Goal: Answer question/provide support

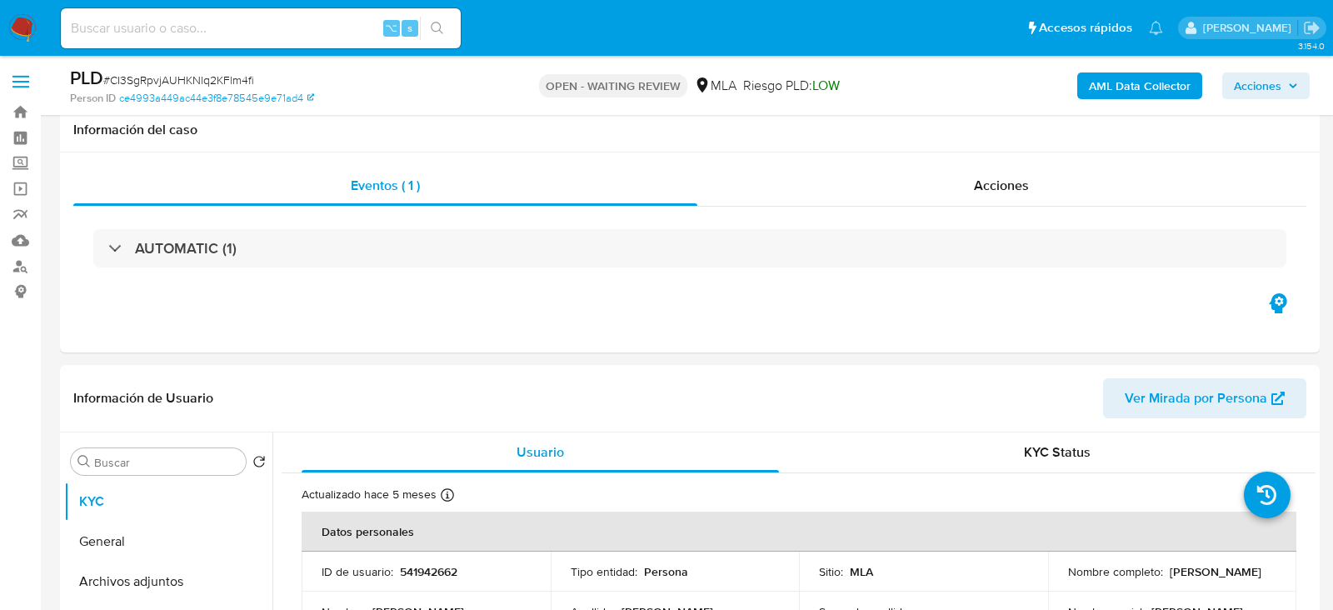
select select "10"
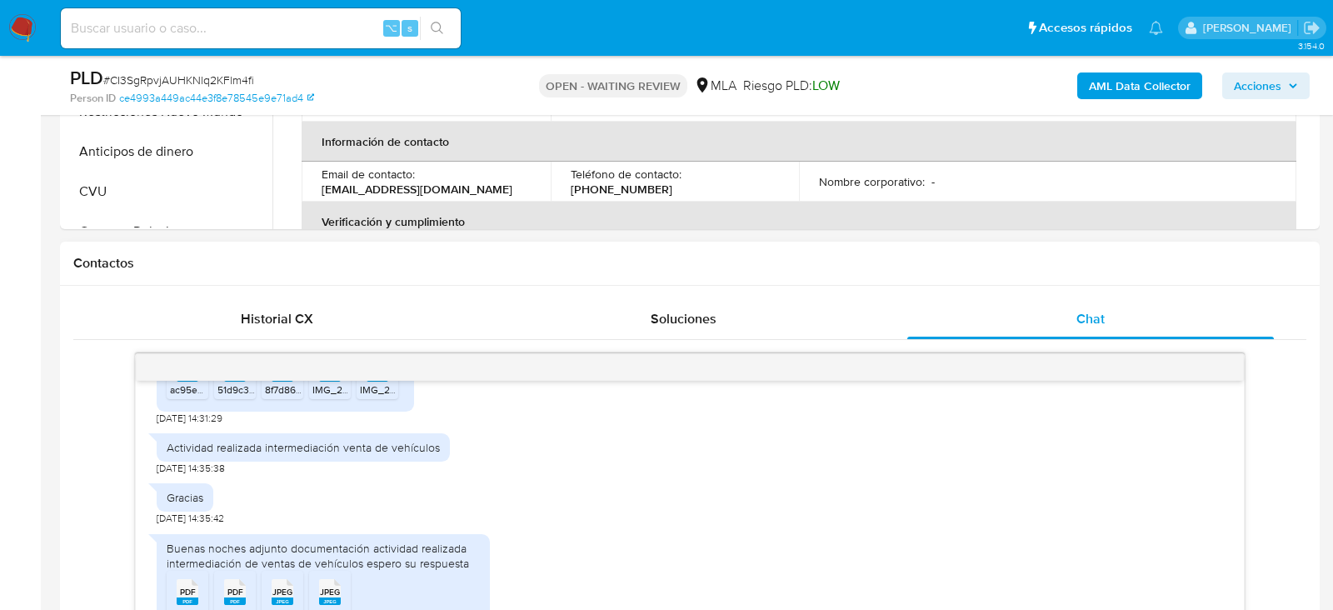
scroll to position [379, 0]
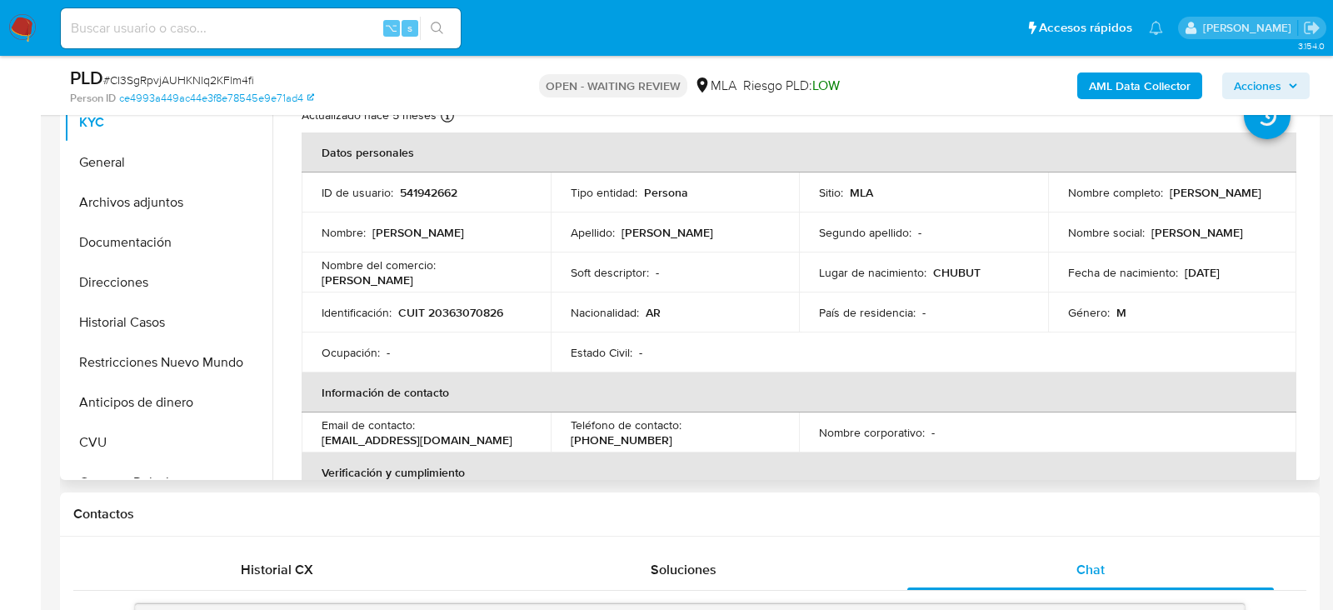
click at [450, 312] on p "CUIT 20363070826" at bounding box center [450, 312] width 105 height 15
copy p "20363070826"
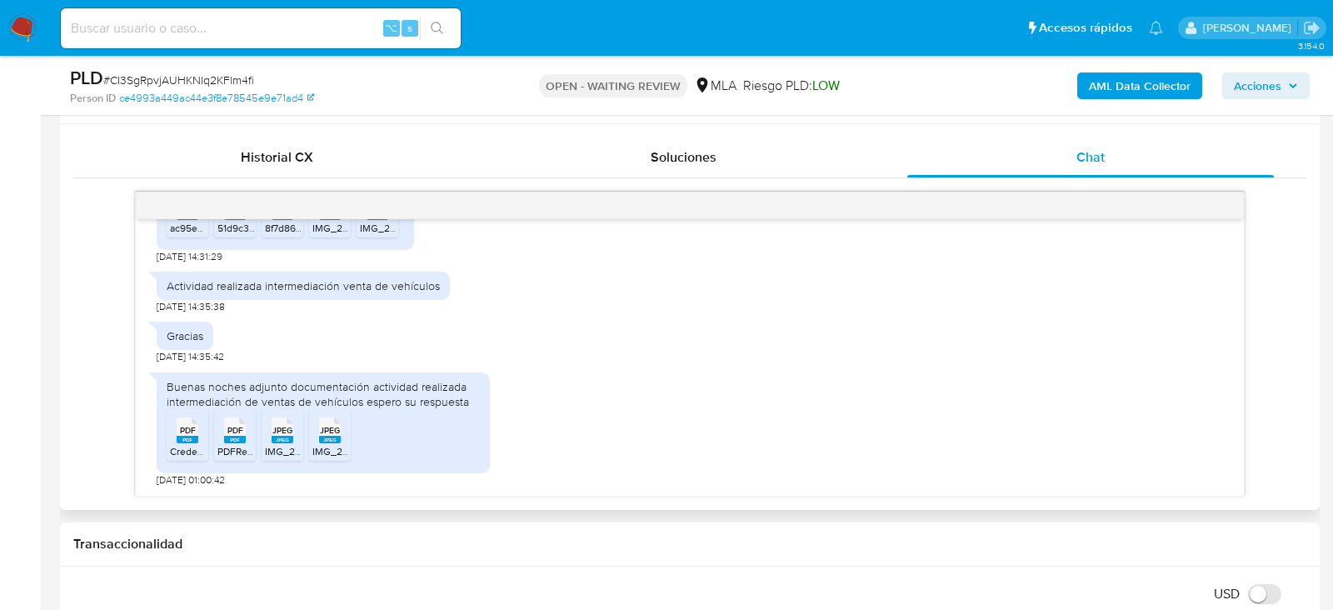
scroll to position [781, 0]
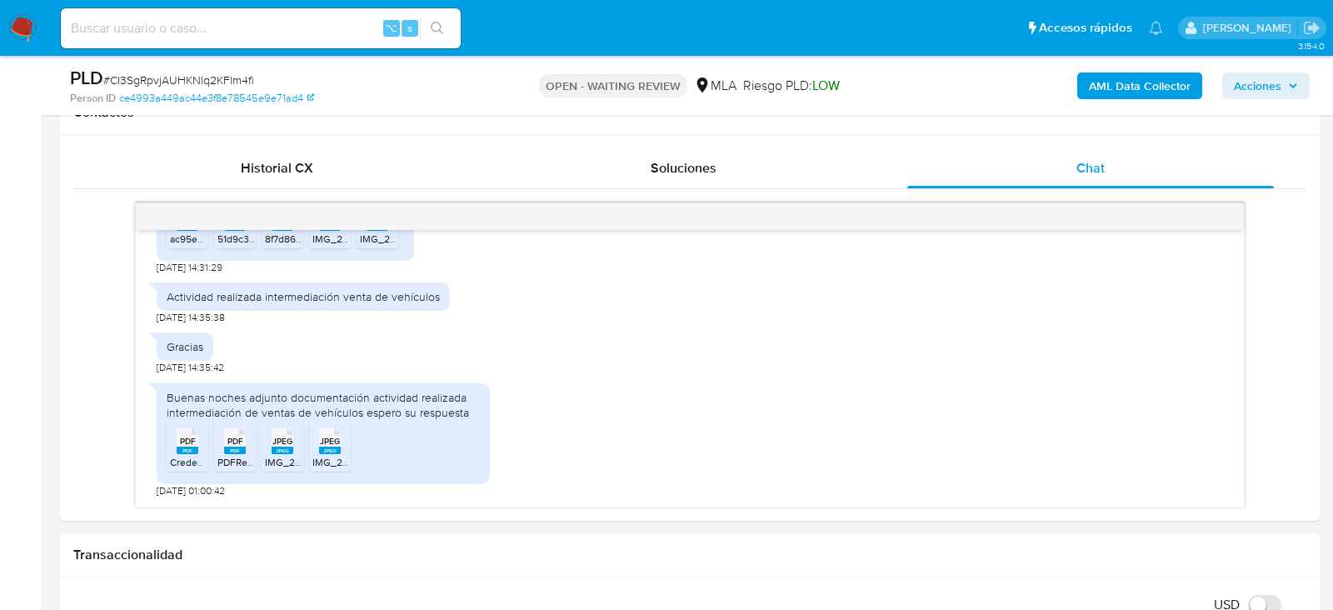
click at [182, 76] on span "# CI3SgRpvjAUHKNlq2KFlm4fi" at bounding box center [178, 80] width 151 height 17
copy span "CI3SgRpvjAUHKNlq2KFlm4fi"
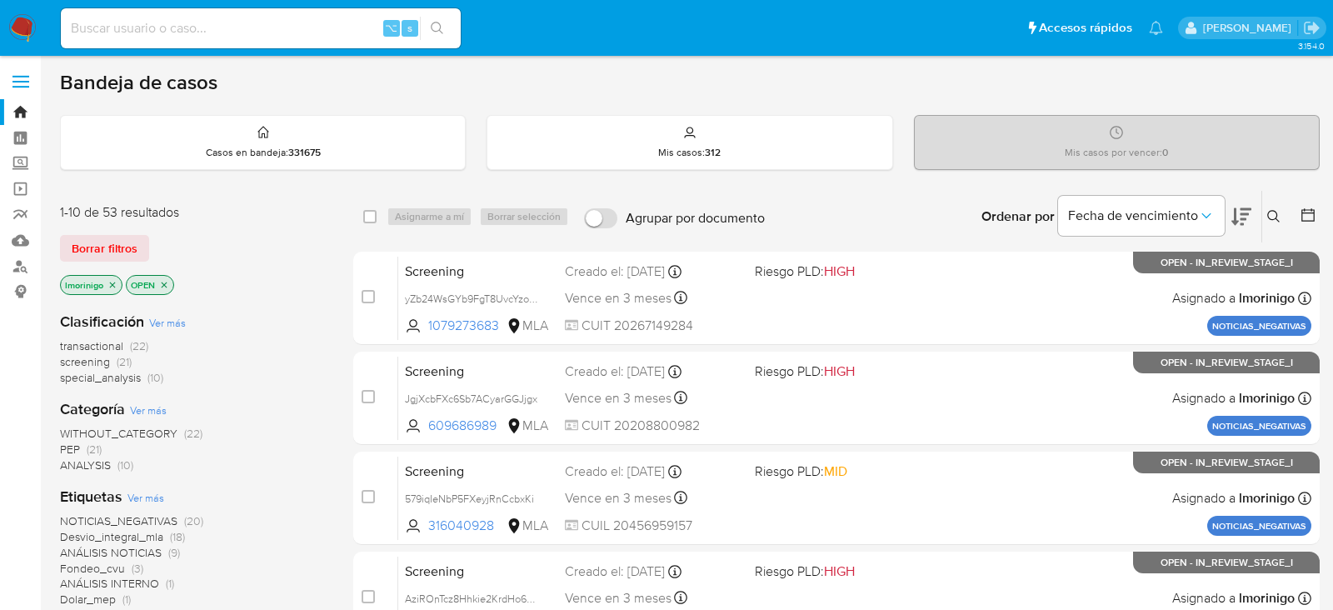
click at [203, 37] on input at bounding box center [261, 28] width 400 height 22
paste input "W8v1bu6fOhjvXSXuHvRWNYji"
type input "W8v1bu6fOhjvXSXuHvRWNYji"
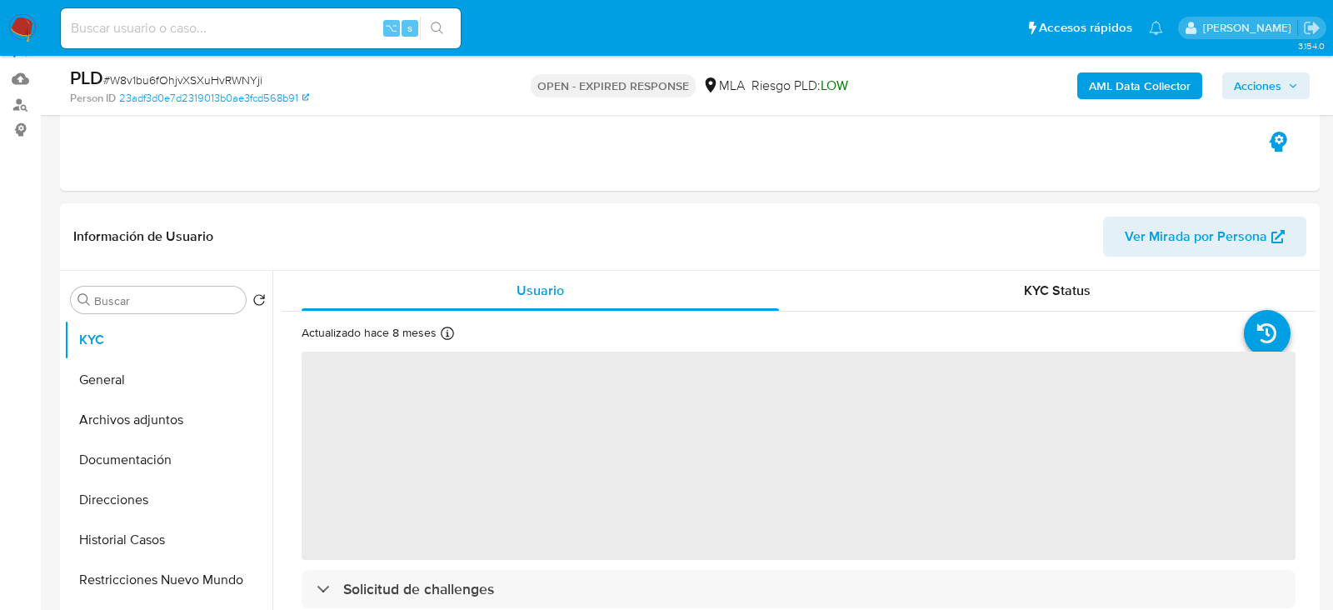
scroll to position [172, 0]
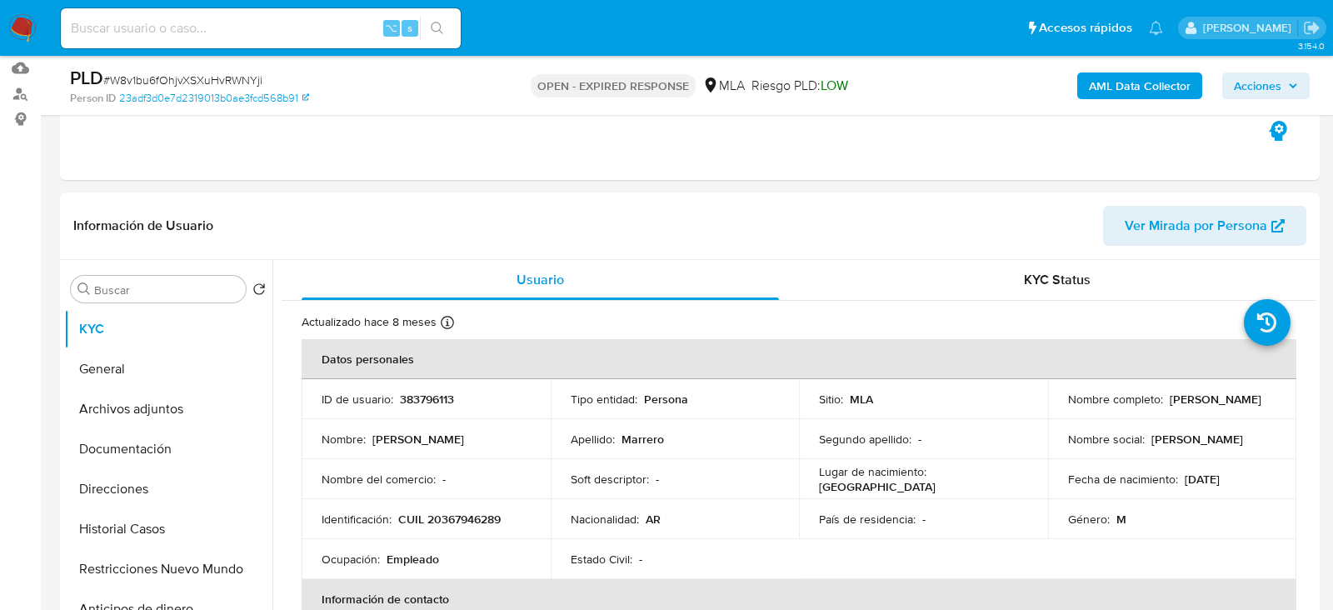
select select "10"
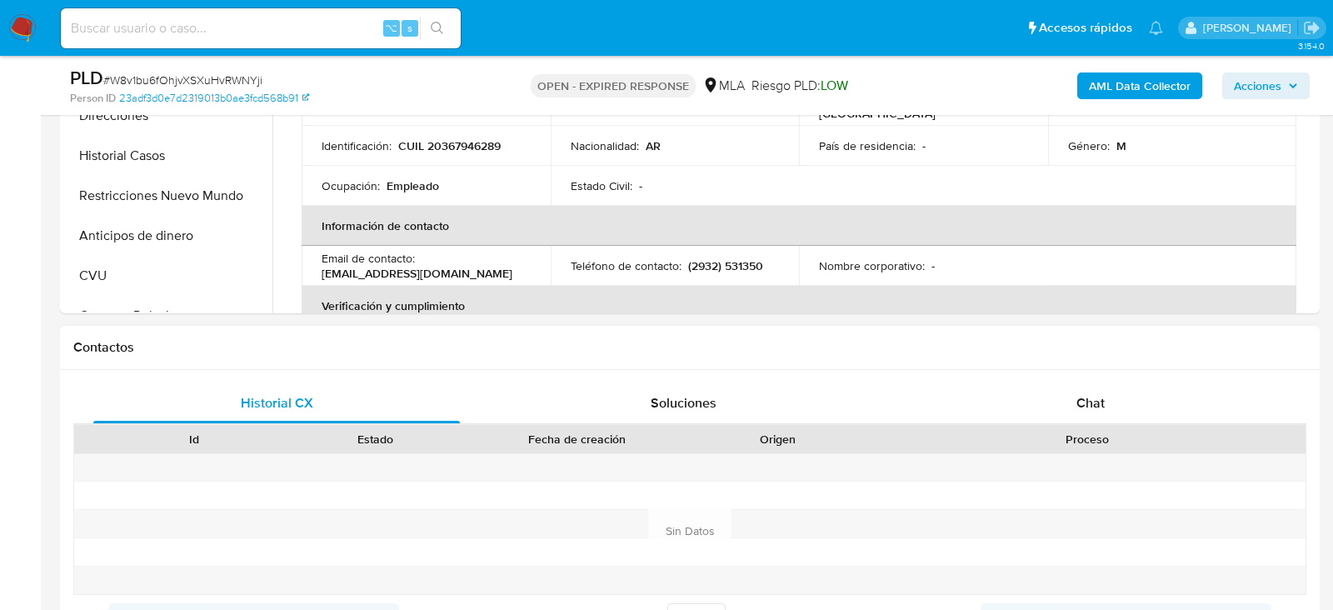
scroll to position [563, 0]
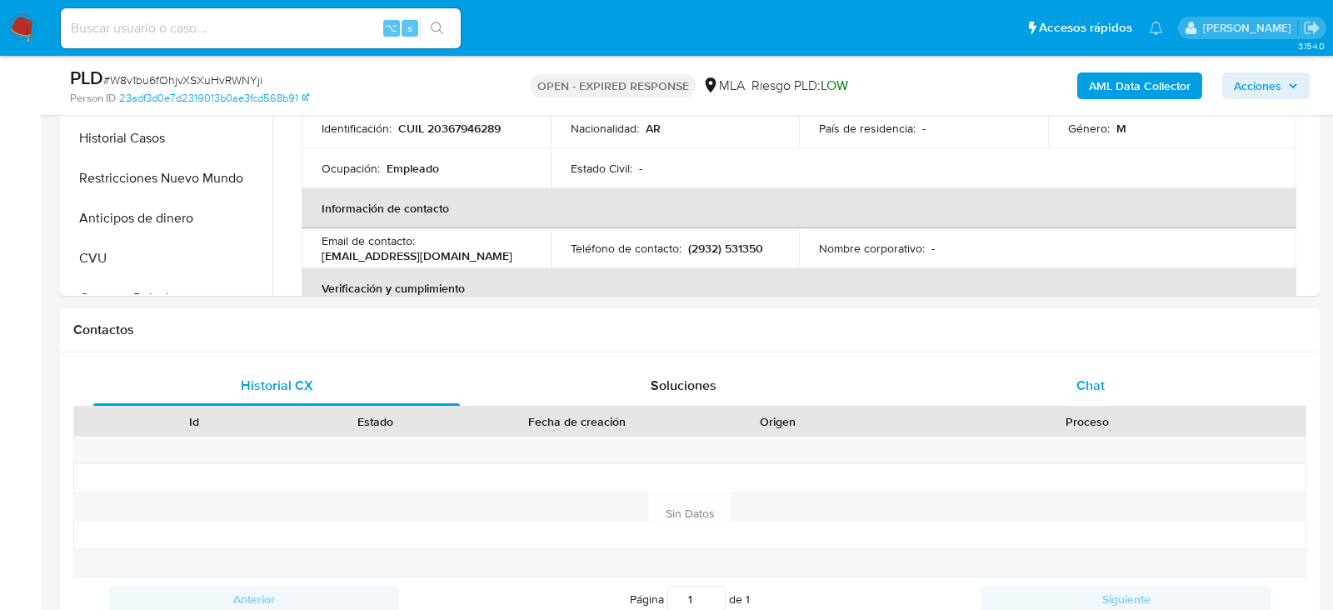
click at [1163, 388] on div "Chat" at bounding box center [1090, 386] width 367 height 40
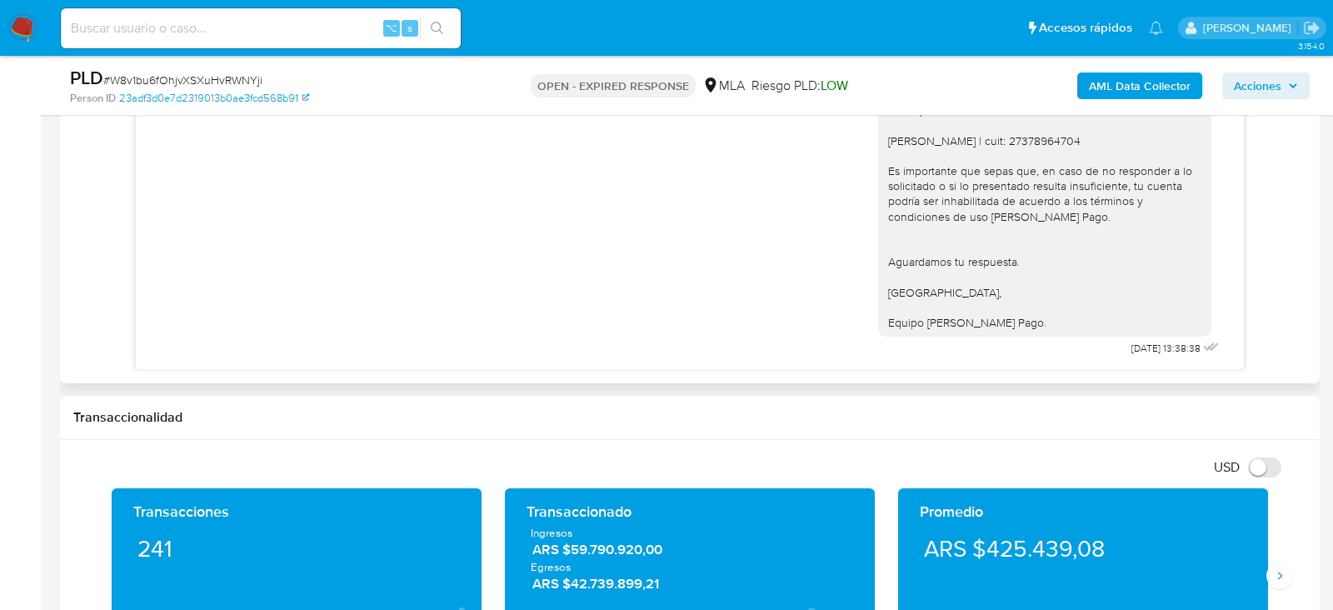
scroll to position [1154, 0]
click at [968, 172] on div "Hola. Muchas gracias por la documentación proporcionada. No obstante, es necesa…" at bounding box center [1044, 152] width 313 height 364
copy div "Miranda Maringola | cuit: 27378964704"
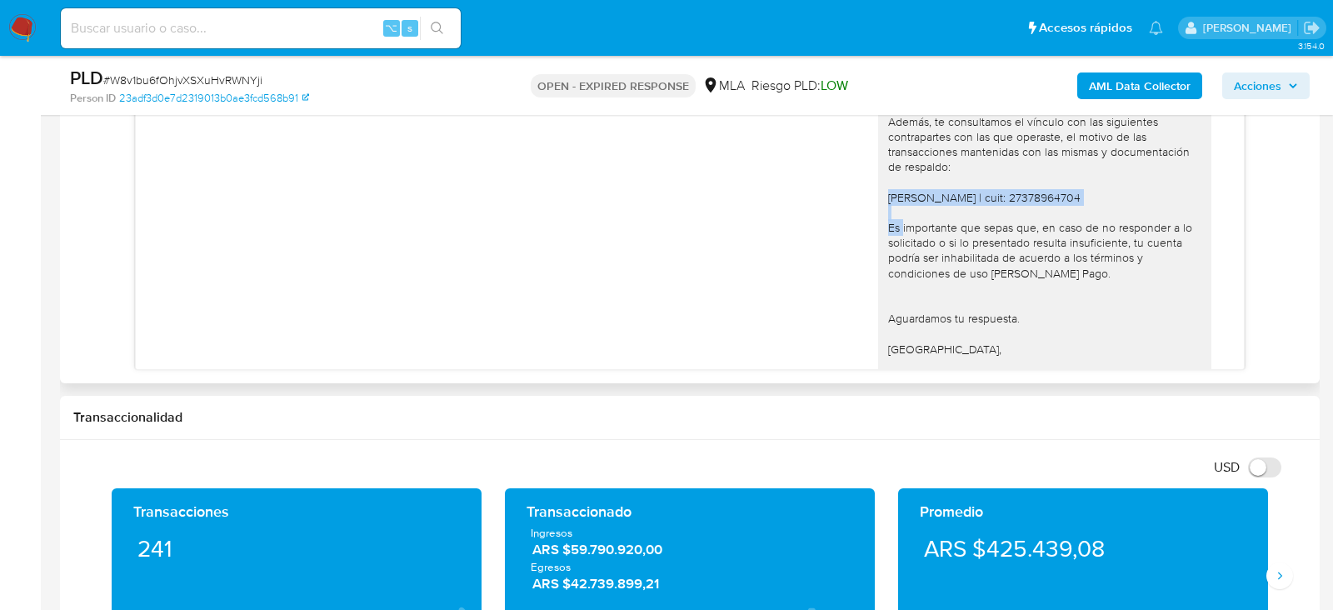
scroll to position [1067, 0]
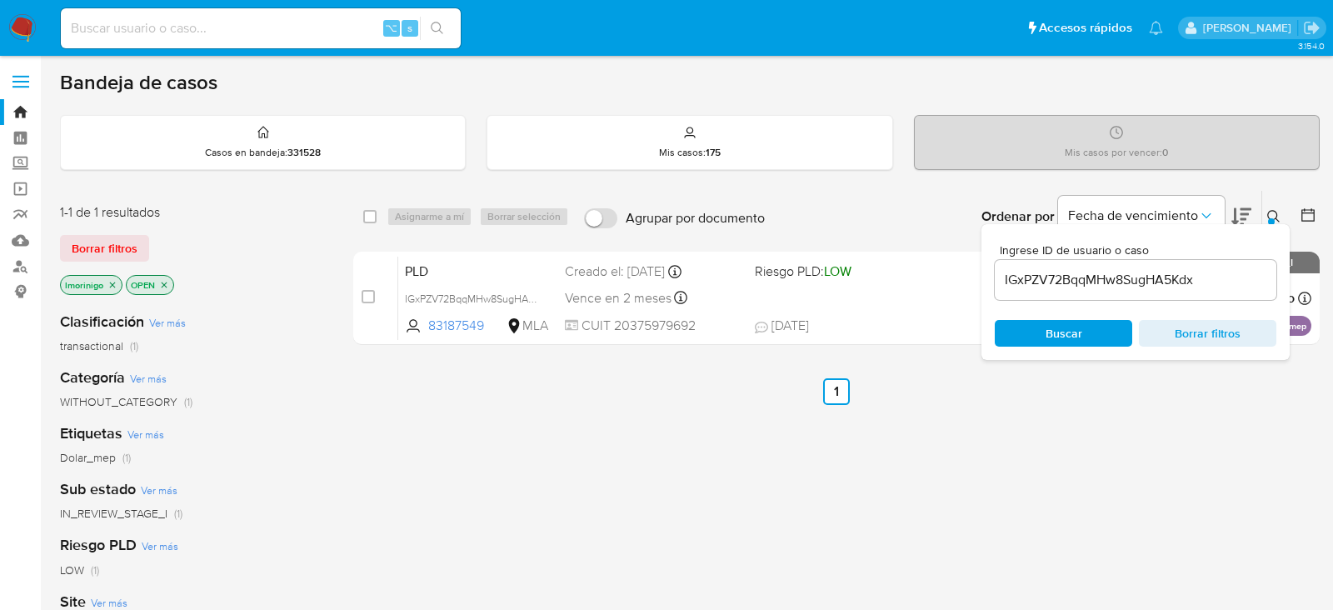
click at [1025, 293] on div "IGxPZV72BqqMHw8SugHA5Kdx" at bounding box center [1136, 280] width 282 height 40
click at [1025, 277] on input "IGxPZV72BqqMHw8SugHA5Kdx" at bounding box center [1136, 280] width 282 height 22
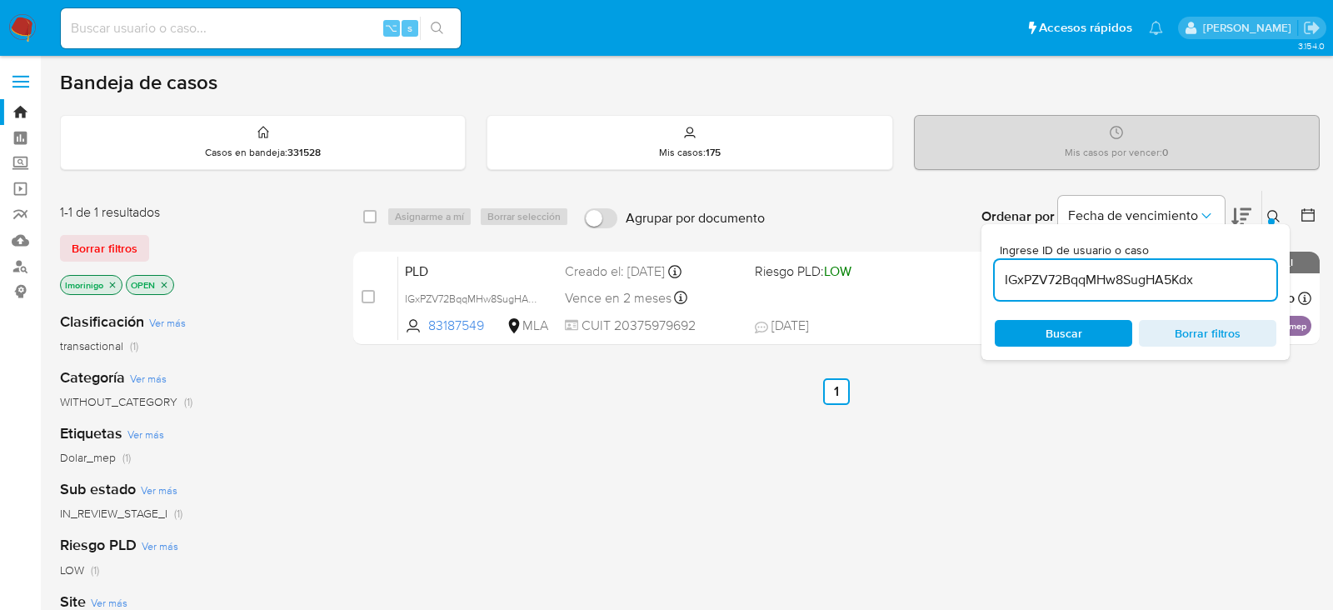
click at [1025, 277] on input "IGxPZV72BqqMHw8SugHA5Kdx" at bounding box center [1136, 280] width 282 height 22
paste input "CI3SgRpvjAUHKNlq2KFlm4fi"
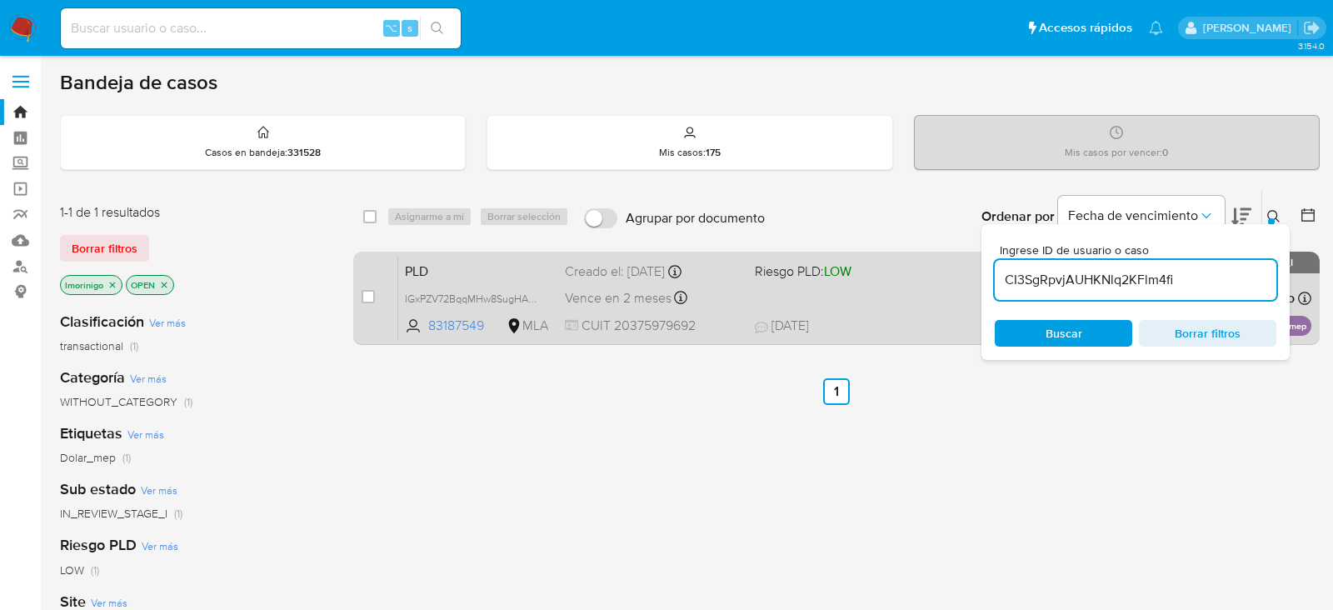
type input "CI3SgRpvjAUHKNlq2KFlm4fi"
click at [377, 294] on div "case-item-checkbox No es posible asignar el caso" at bounding box center [380, 298] width 37 height 84
click at [374, 294] on input "checkbox" at bounding box center [368, 296] width 13 height 13
checkbox input "true"
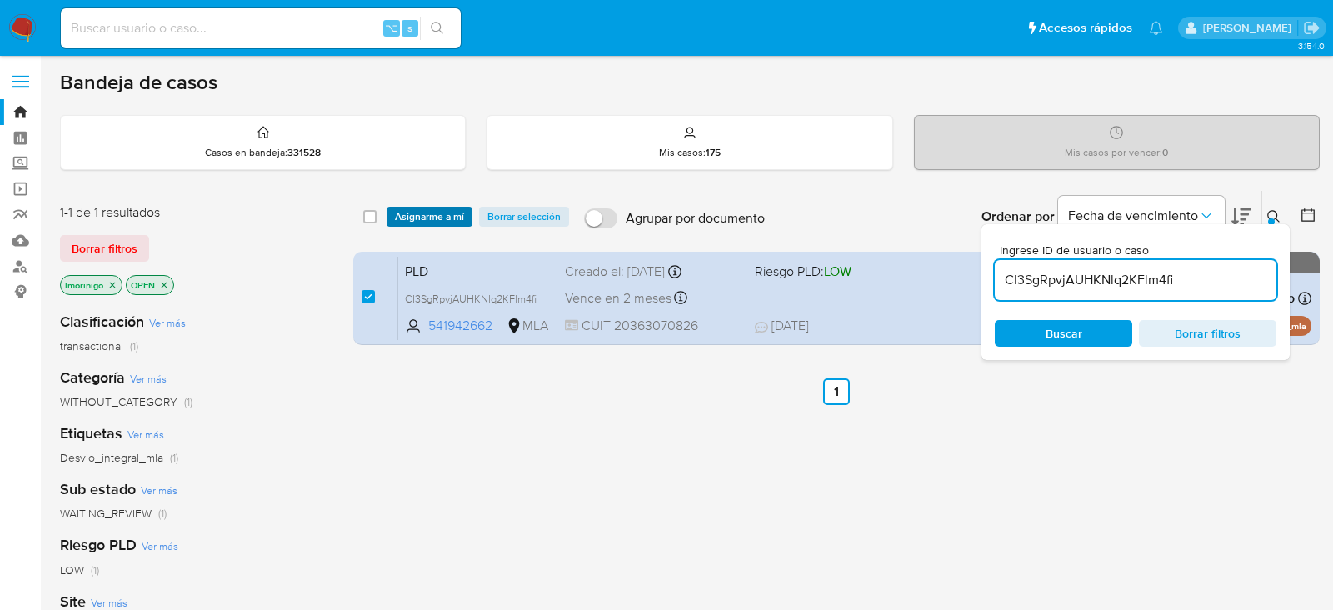
click at [436, 217] on span "Asignarme a mí" at bounding box center [429, 216] width 69 height 17
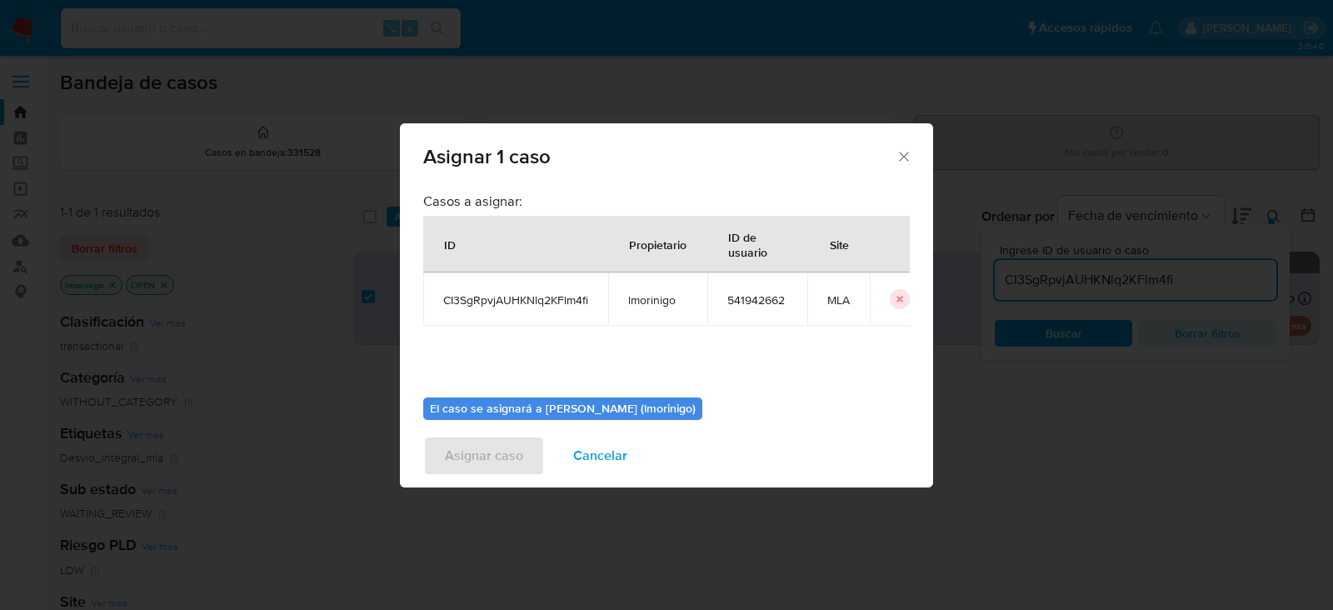
scroll to position [85, 0]
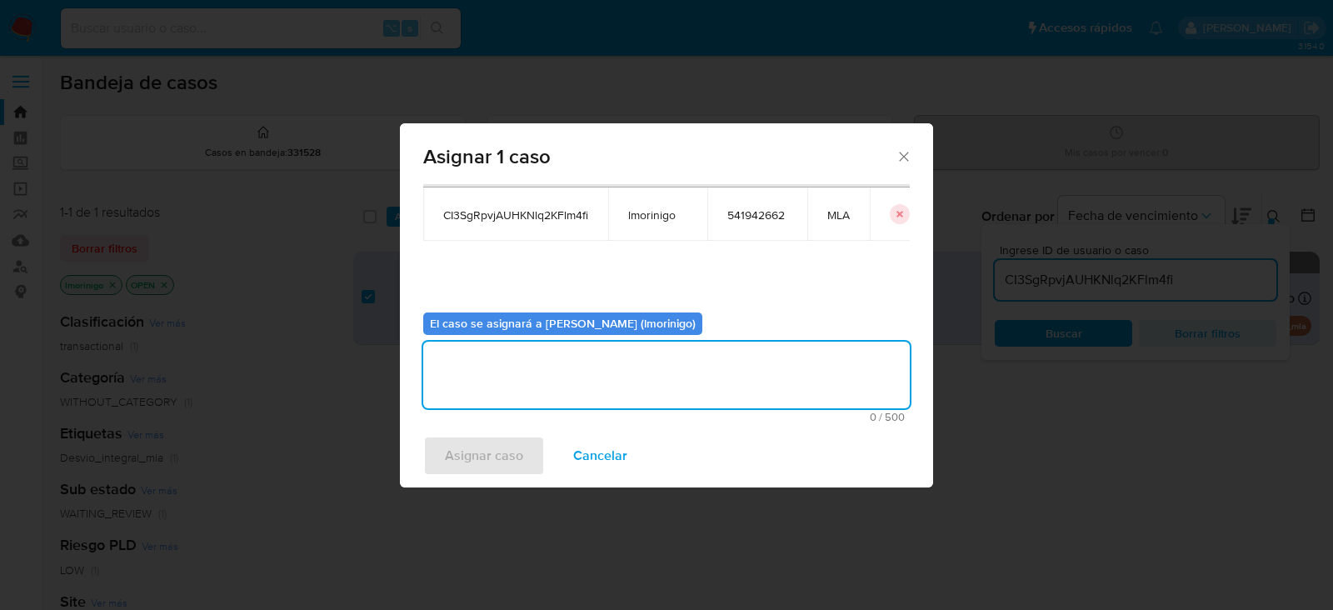
click at [573, 355] on textarea "assign-modal" at bounding box center [666, 375] width 487 height 67
click at [477, 450] on span "Asignar caso" at bounding box center [484, 455] width 78 height 37
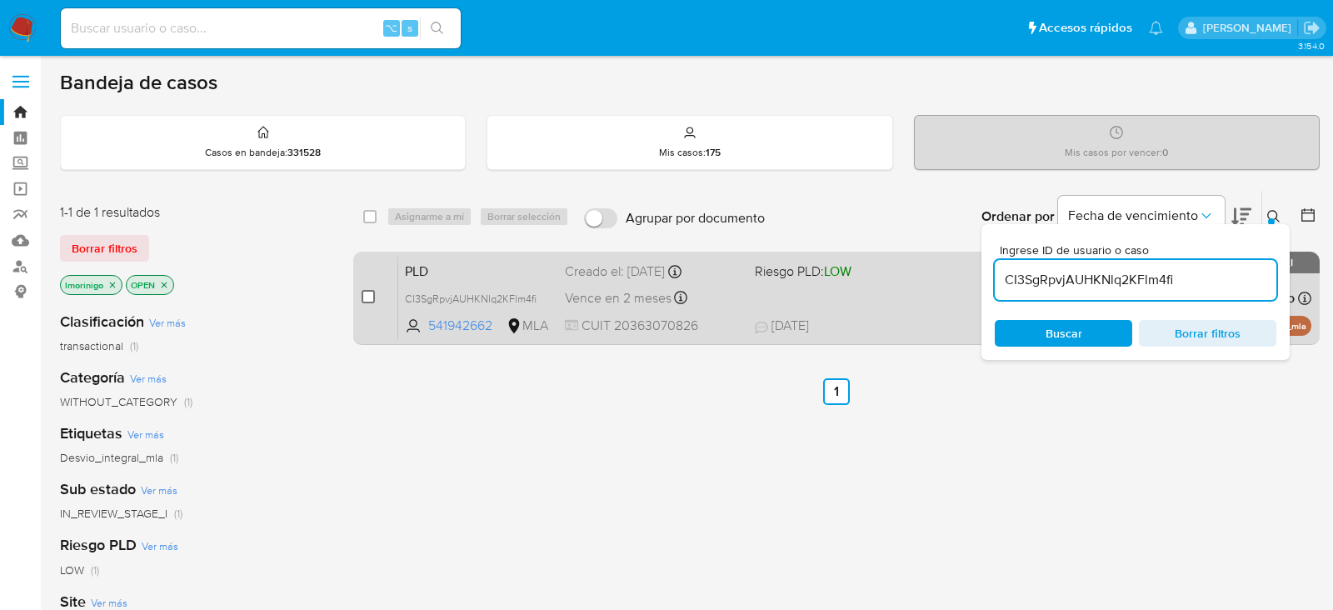
click at [364, 299] on input "checkbox" at bounding box center [368, 296] width 13 height 13
checkbox input "true"
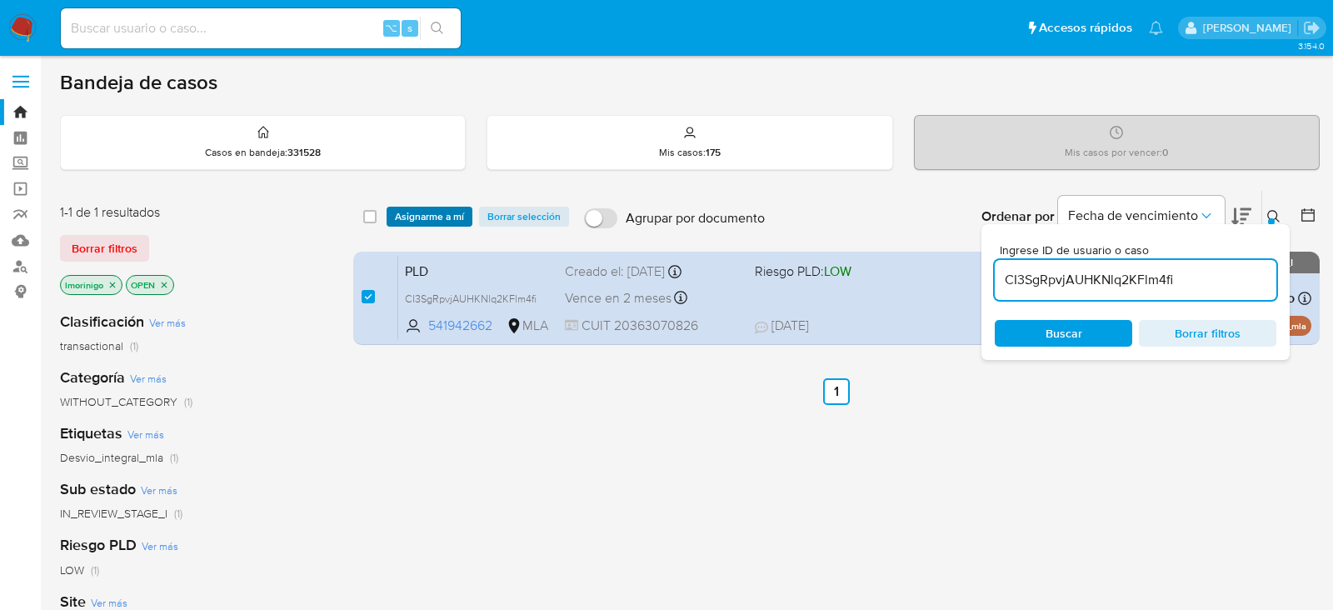
click at [423, 224] on span "Asignarme a mí" at bounding box center [429, 216] width 69 height 17
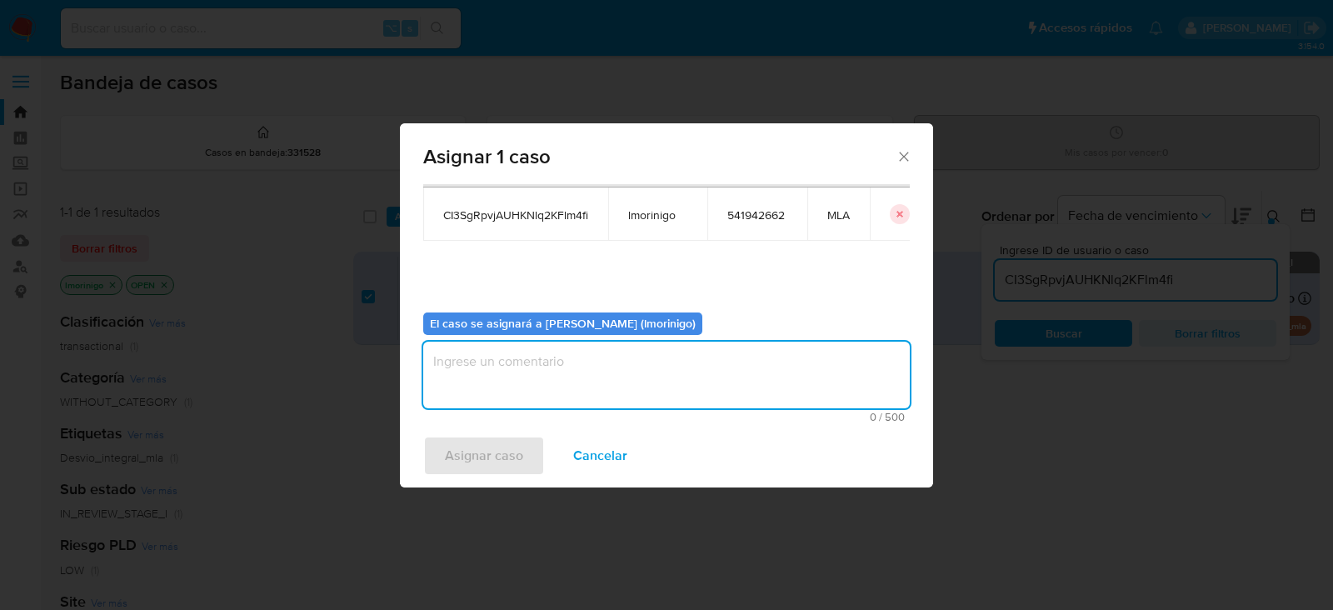
click at [551, 404] on textarea "assign-modal" at bounding box center [666, 375] width 487 height 67
click at [517, 449] on span "Asignar caso" at bounding box center [484, 455] width 78 height 37
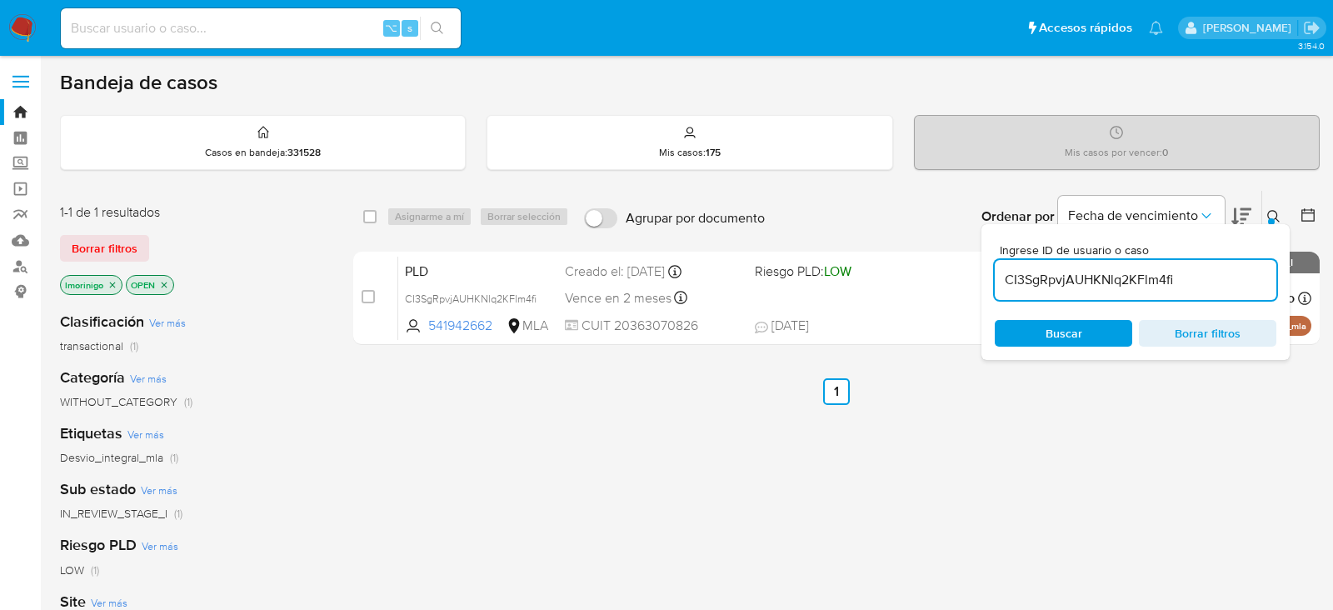
click at [440, 463] on div "select-all-cases-checkbox Asignarme a mí Borrar selección Agrupar por documento…" at bounding box center [836, 567] width 967 height 755
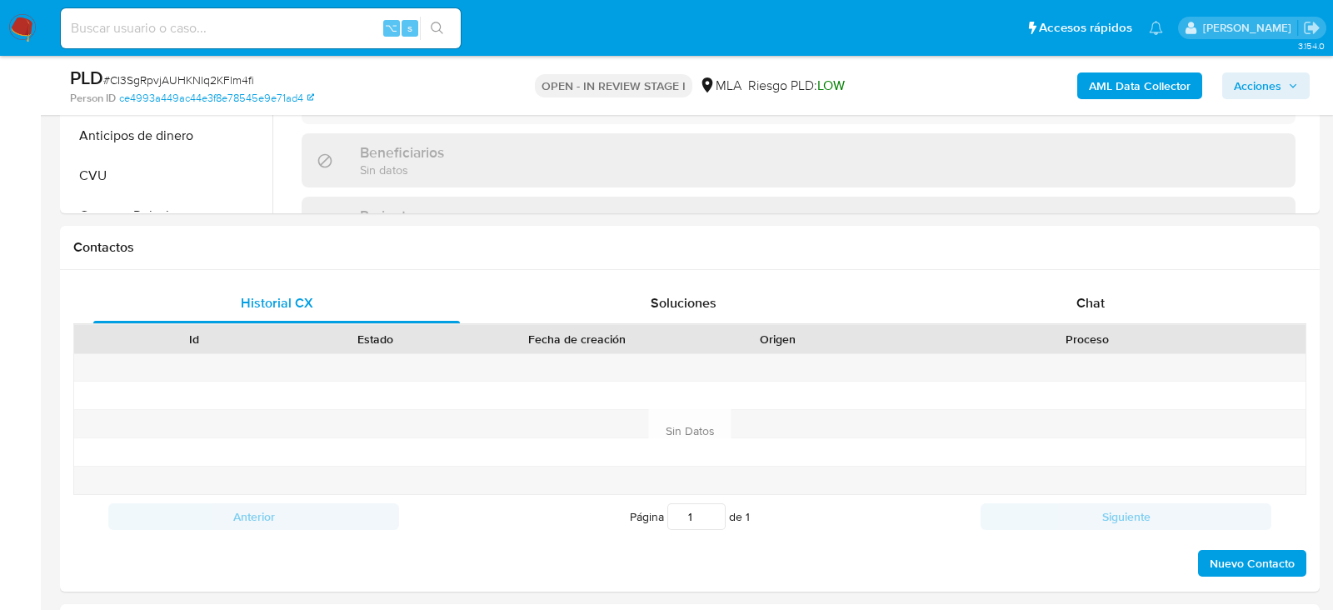
scroll to position [694, 0]
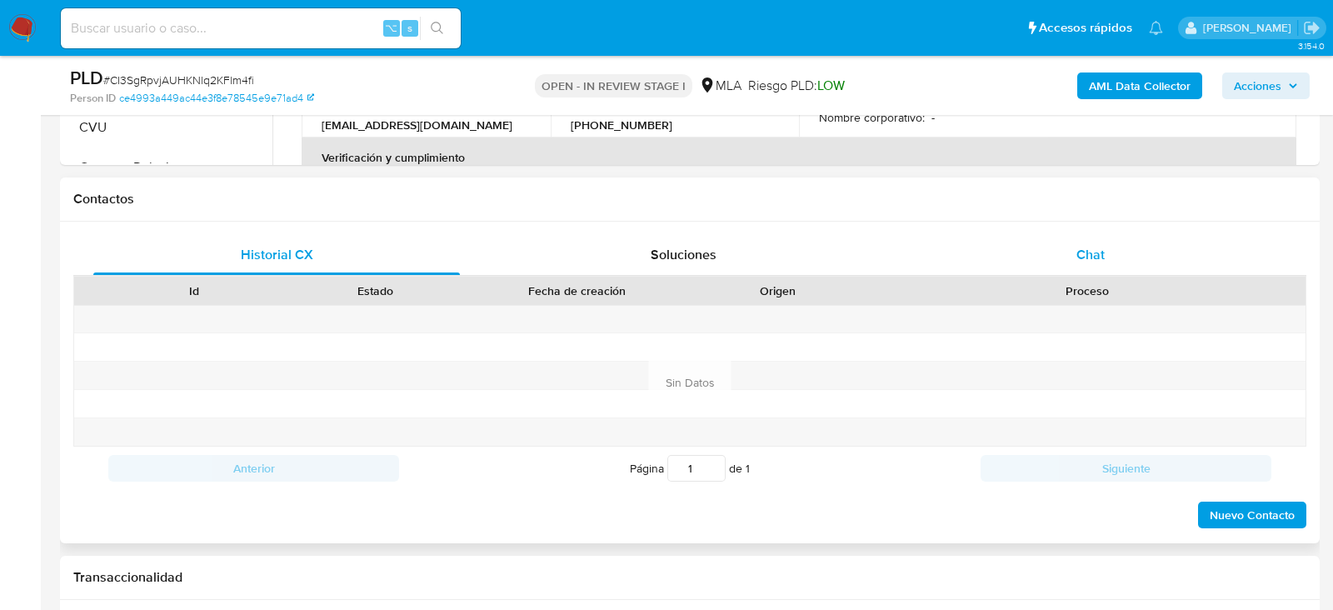
select select "10"
click at [1092, 259] on span "Chat" at bounding box center [1091, 254] width 28 height 19
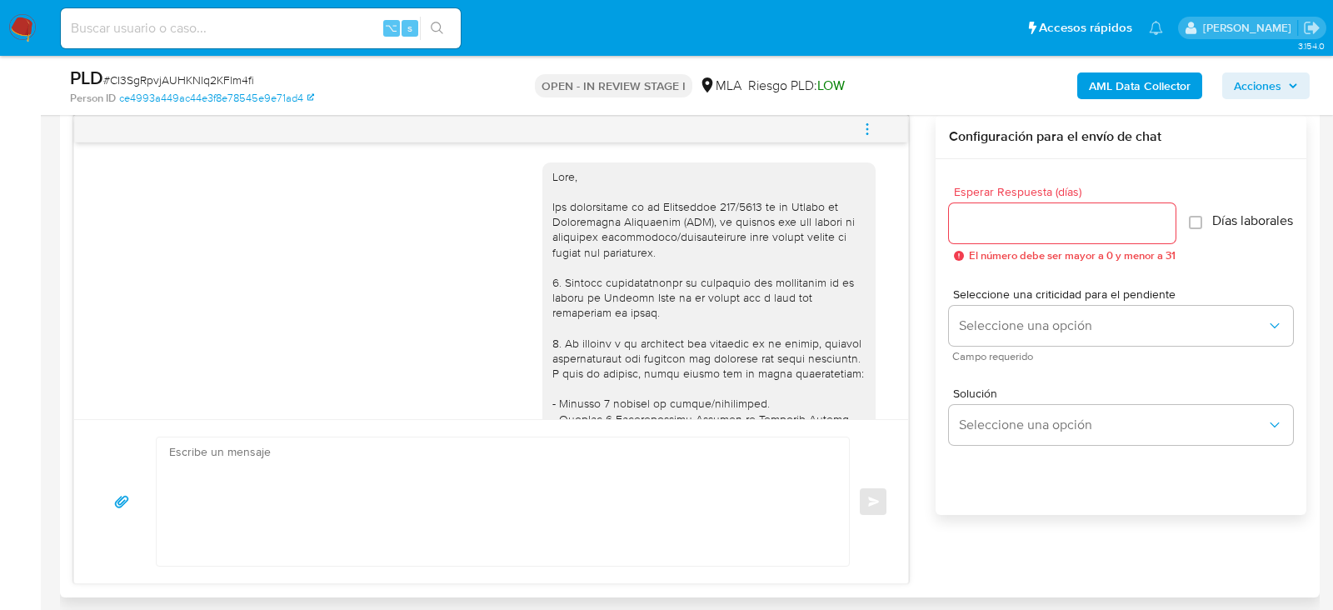
scroll to position [1401, 0]
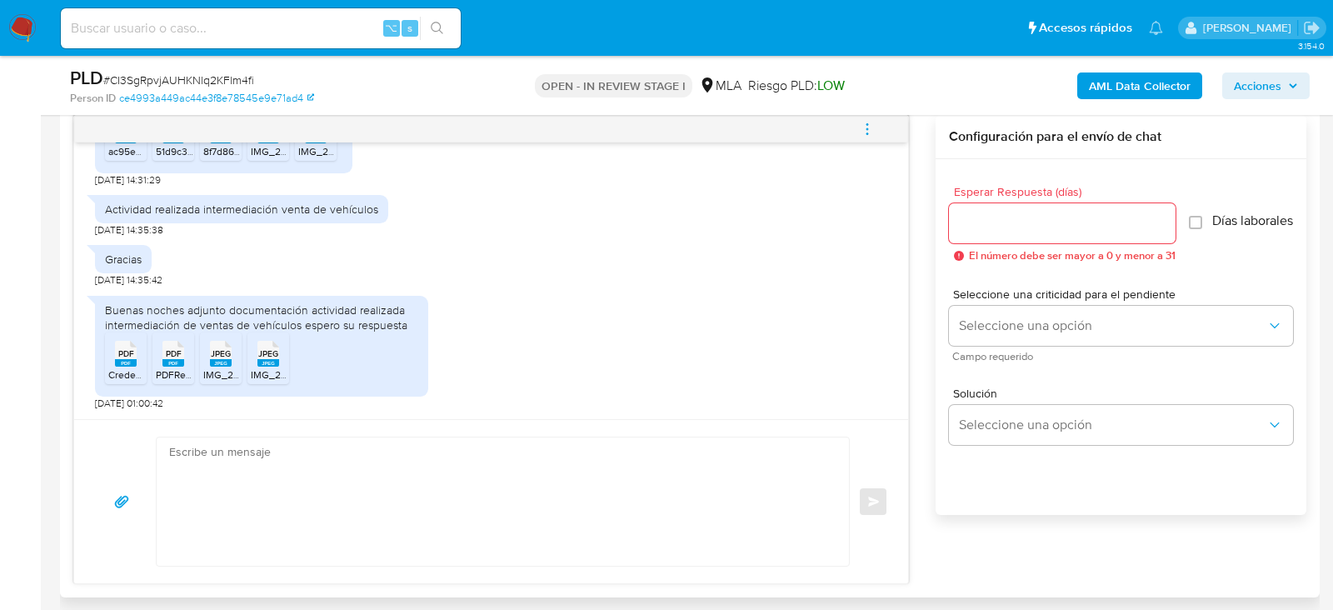
click at [476, 501] on textarea at bounding box center [498, 501] width 659 height 128
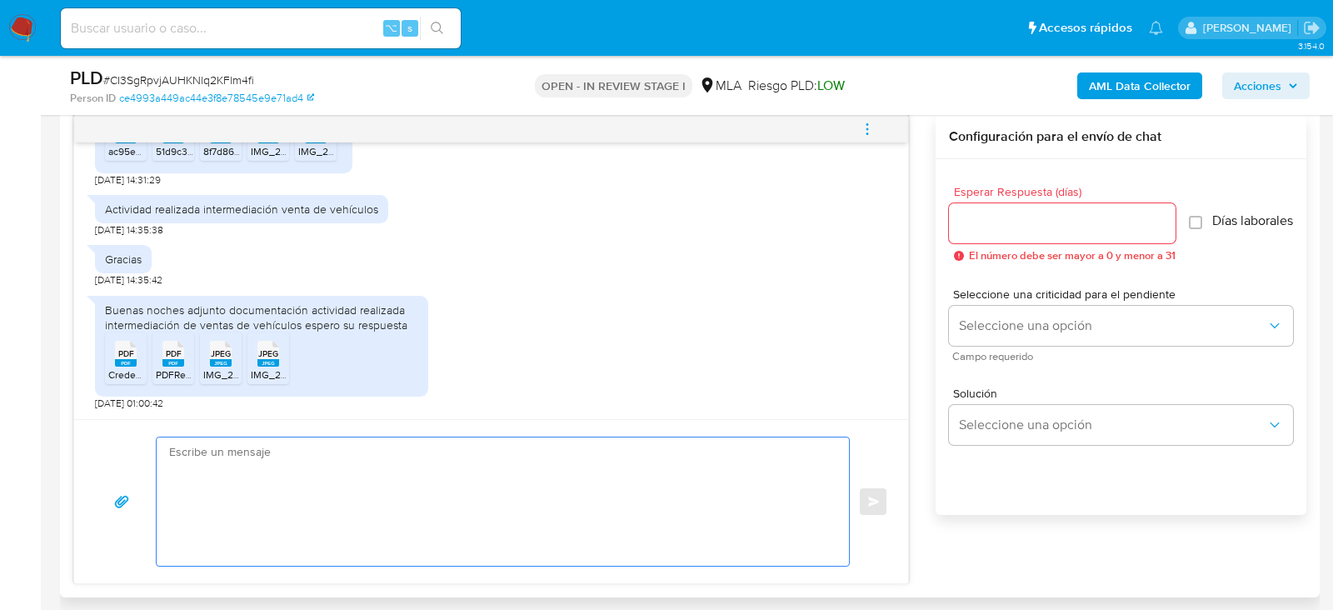
click at [477, 495] on textarea at bounding box center [498, 501] width 659 height 128
paste textarea "Hola, Muchas gracias por la respuesta. Analizamos tu caso y notamos que la info…"
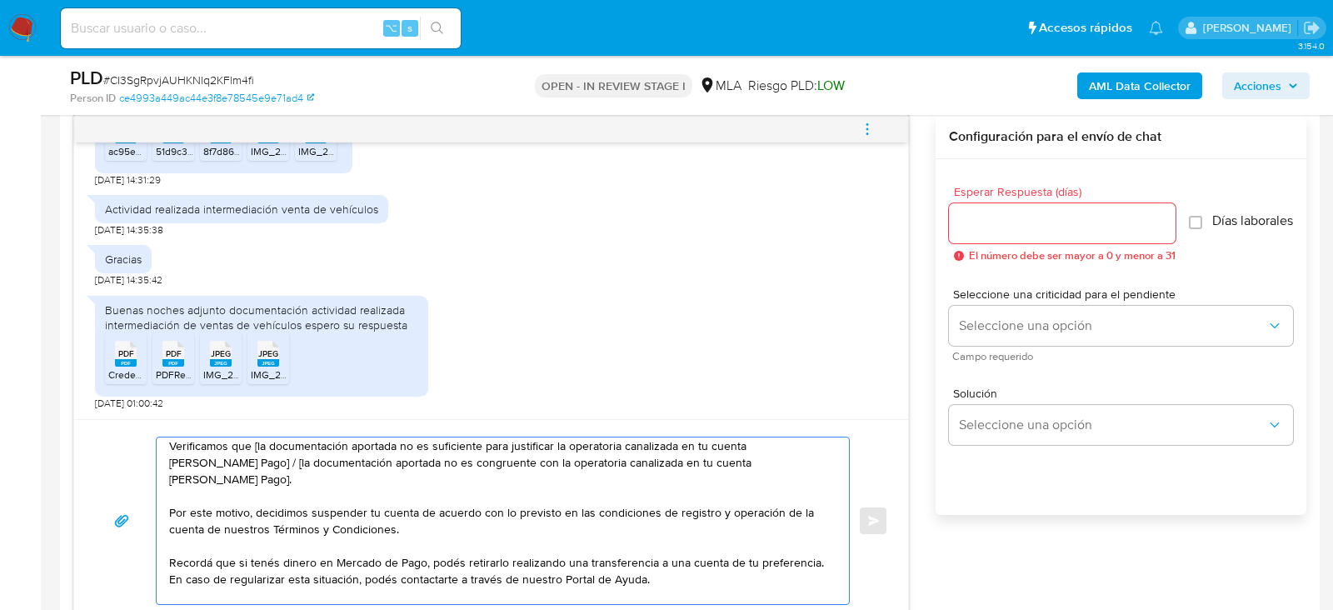
scroll to position [0, 0]
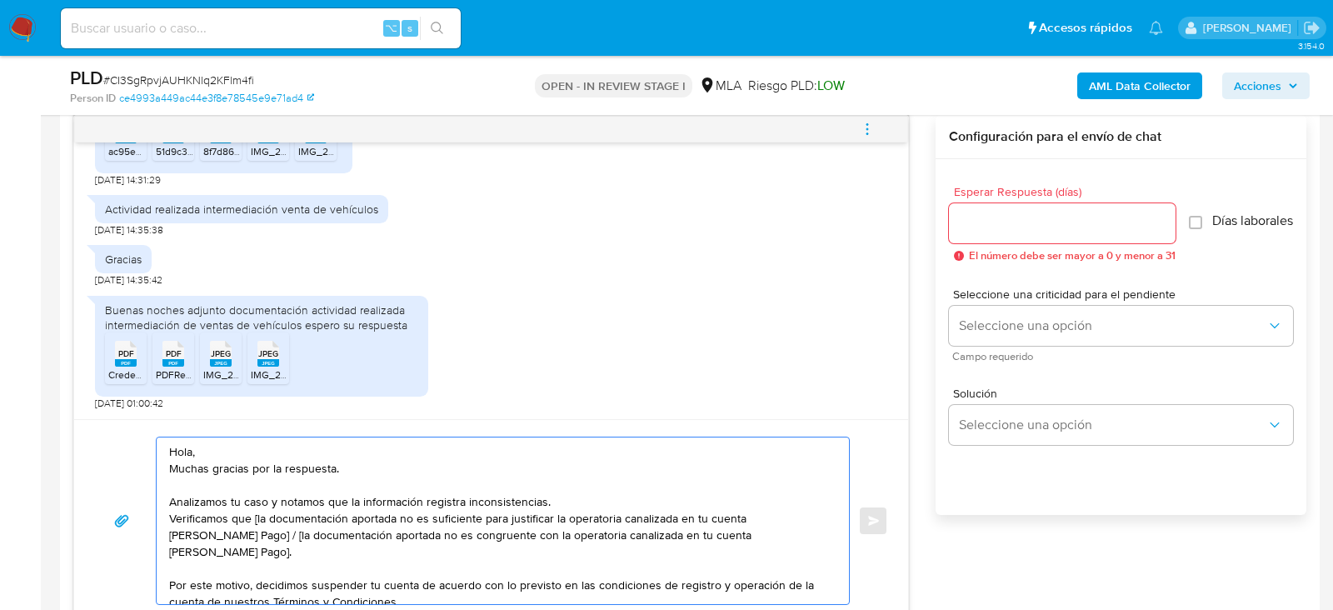
click at [257, 512] on textarea "Hola, Muchas gracias por la respuesta. Analizamos tu caso y notamos que la info…" at bounding box center [498, 520] width 659 height 167
drag, startPoint x: 196, startPoint y: 532, endPoint x: 559, endPoint y: 545, distance: 363.5
click at [559, 546] on textarea "Hola, Muchas gracias por la respuesta. Analizamos tu caso y notamos que la info…" at bounding box center [498, 520] width 659 height 167
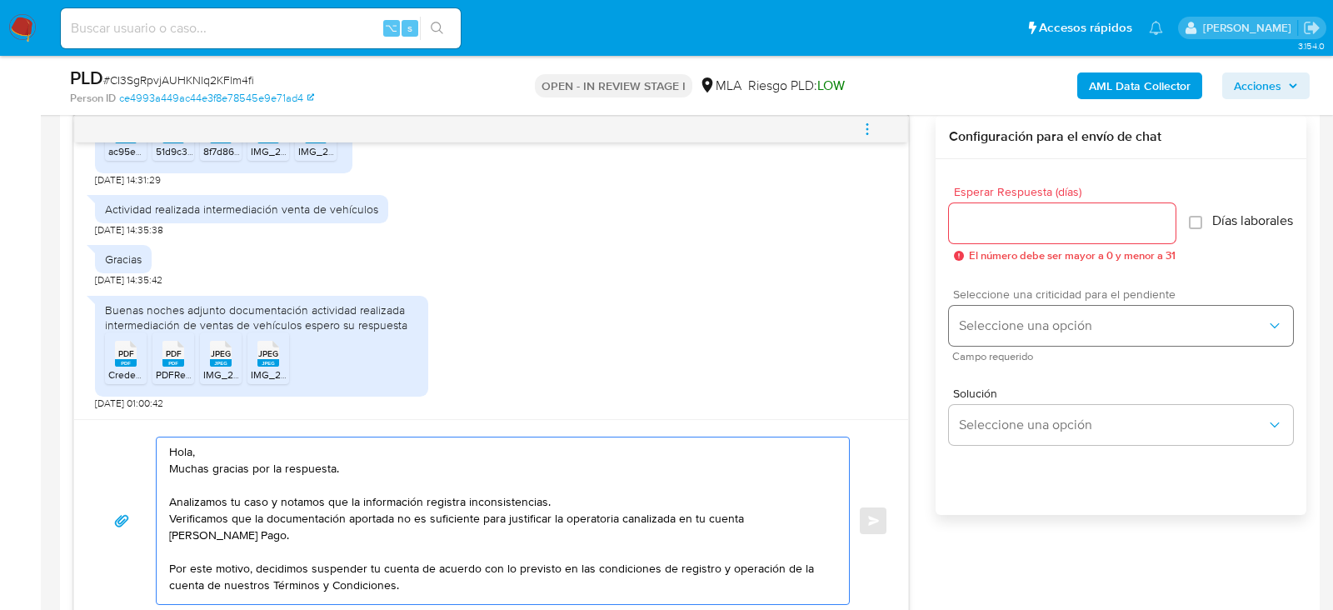
type textarea "Hola, Muchas gracias por la respuesta. Analizamos tu caso y notamos que la info…"
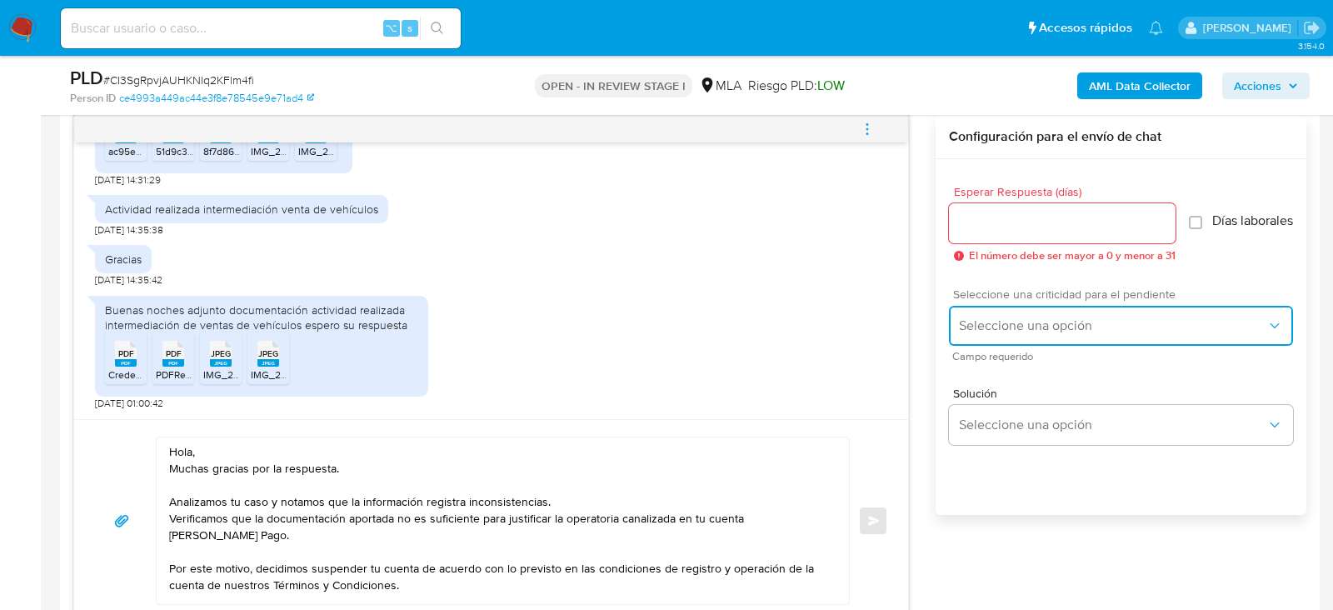
click at [1162, 324] on button "Seleccione una opción" at bounding box center [1121, 326] width 344 height 40
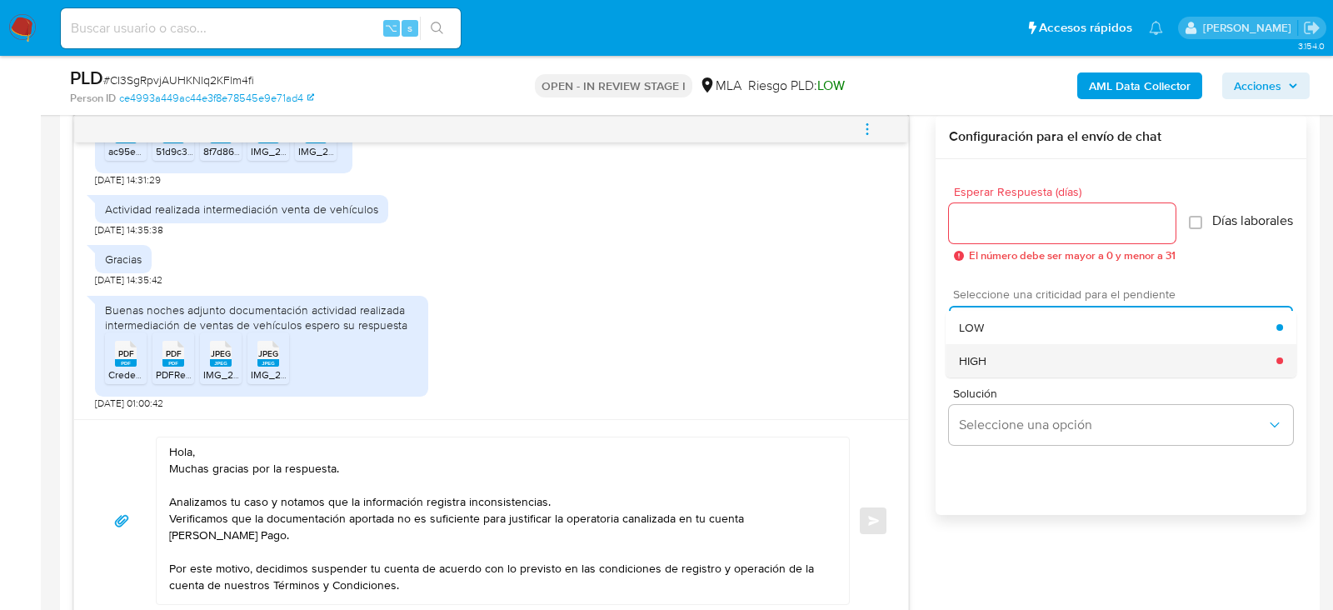
click at [1087, 356] on div "HIGH" at bounding box center [1117, 360] width 317 height 33
click at [1032, 330] on span "HIGH" at bounding box center [1112, 325] width 307 height 17
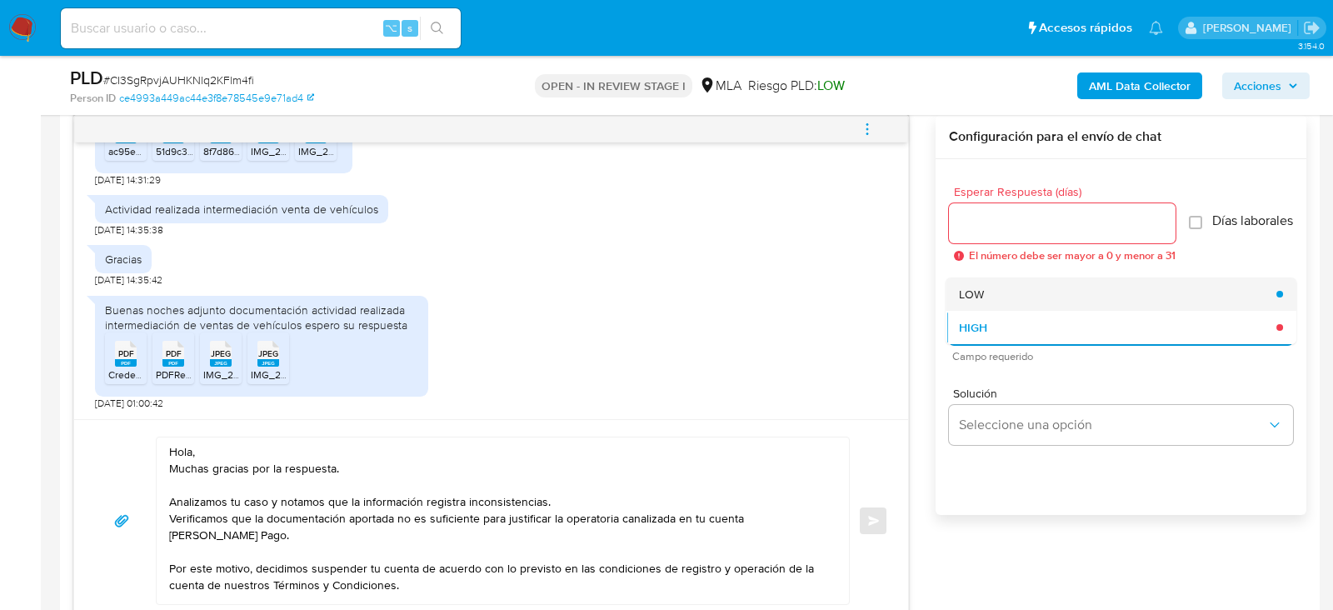
click at [1014, 307] on div "LOW" at bounding box center [1117, 293] width 317 height 33
click at [1001, 242] on div "Esperar Respuesta (días) El número debe ser mayor a 0 y menor a 31" at bounding box center [1062, 224] width 227 height 76
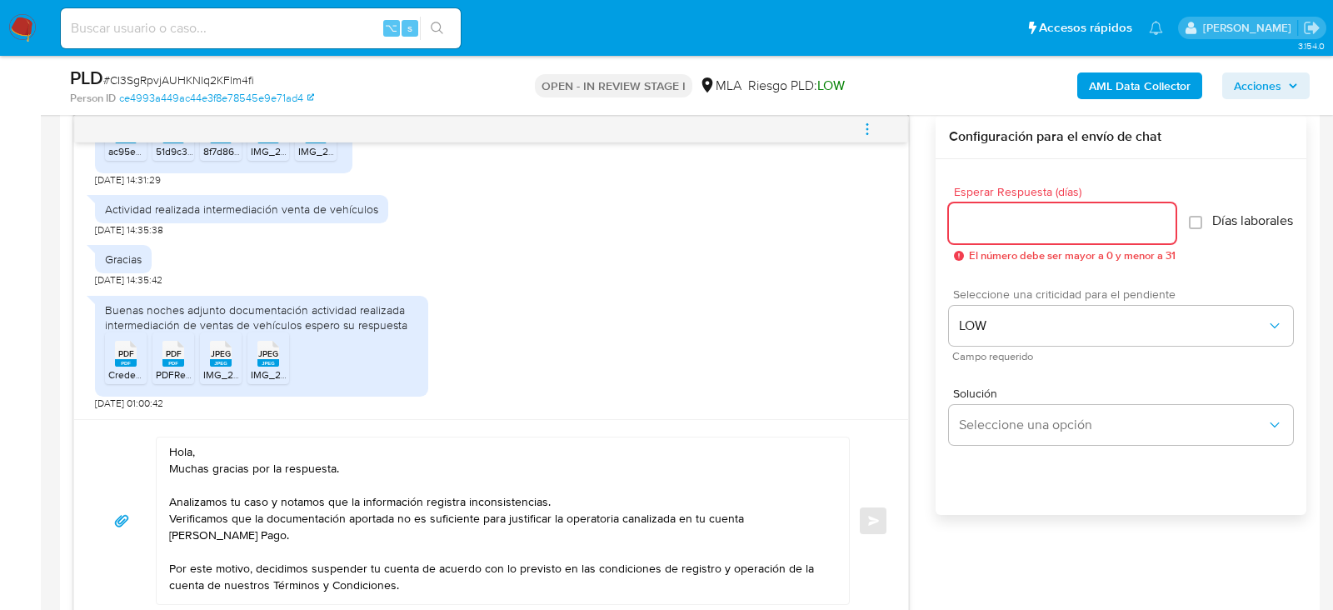
click at [997, 227] on input "Esperar Respuesta (días)" at bounding box center [1062, 223] width 227 height 22
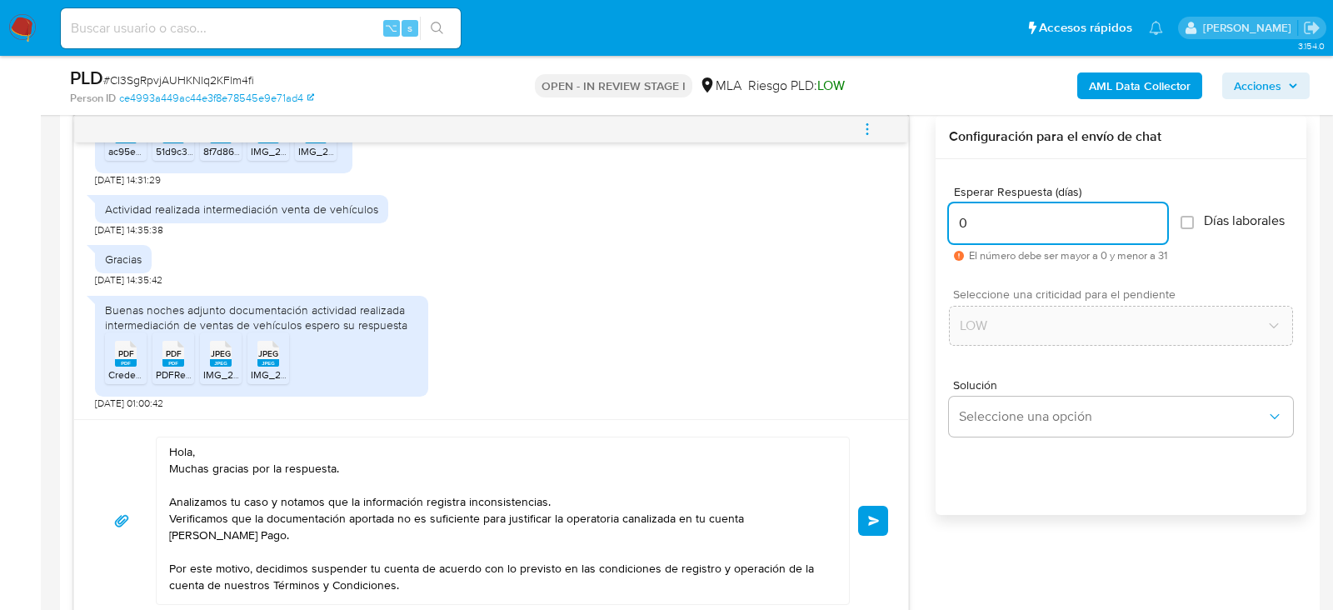
type input "0"
click at [872, 516] on span "Enviar" at bounding box center [874, 521] width 12 height 10
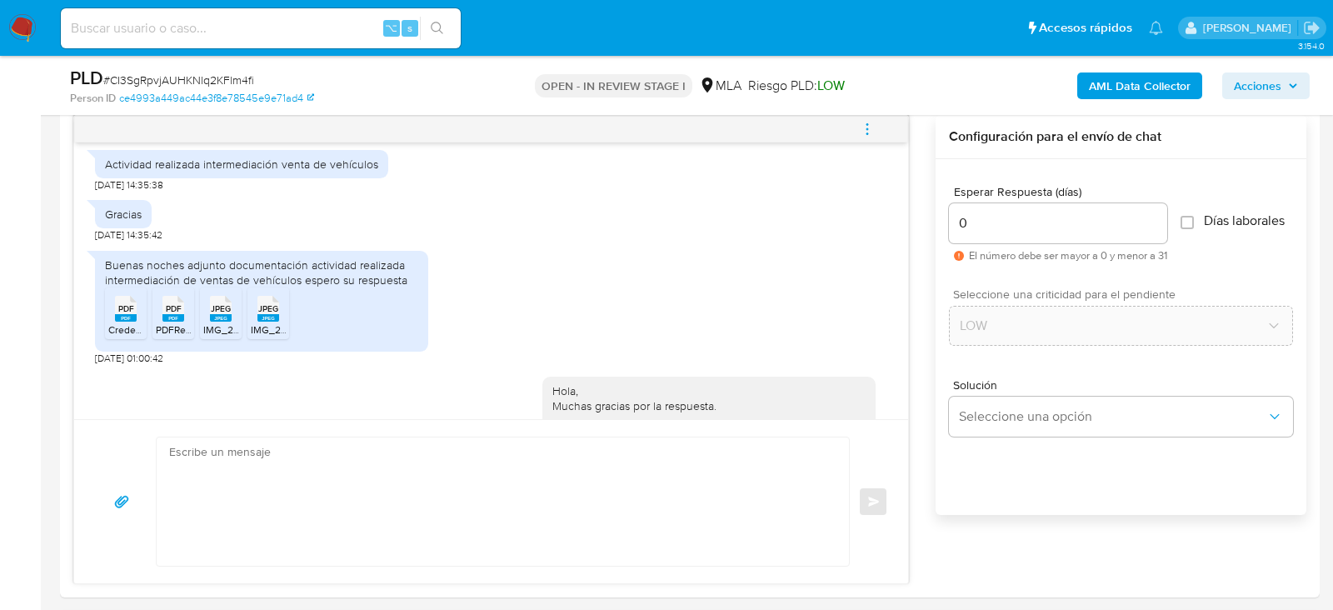
scroll to position [1752, 0]
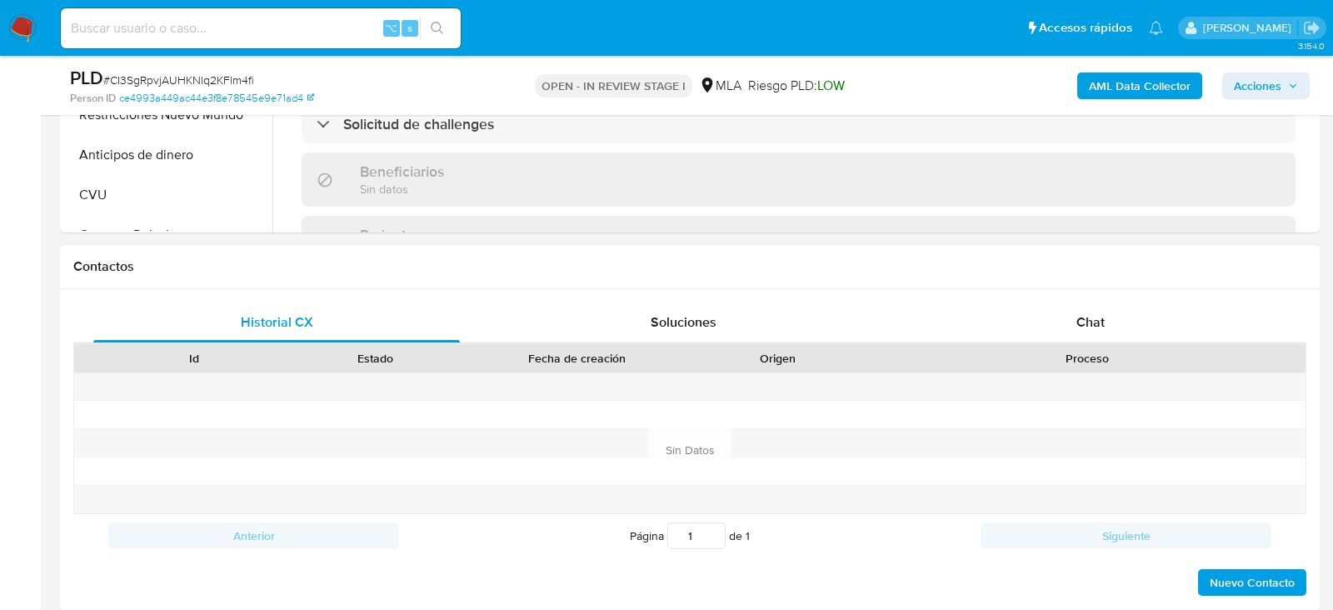
scroll to position [669, 0]
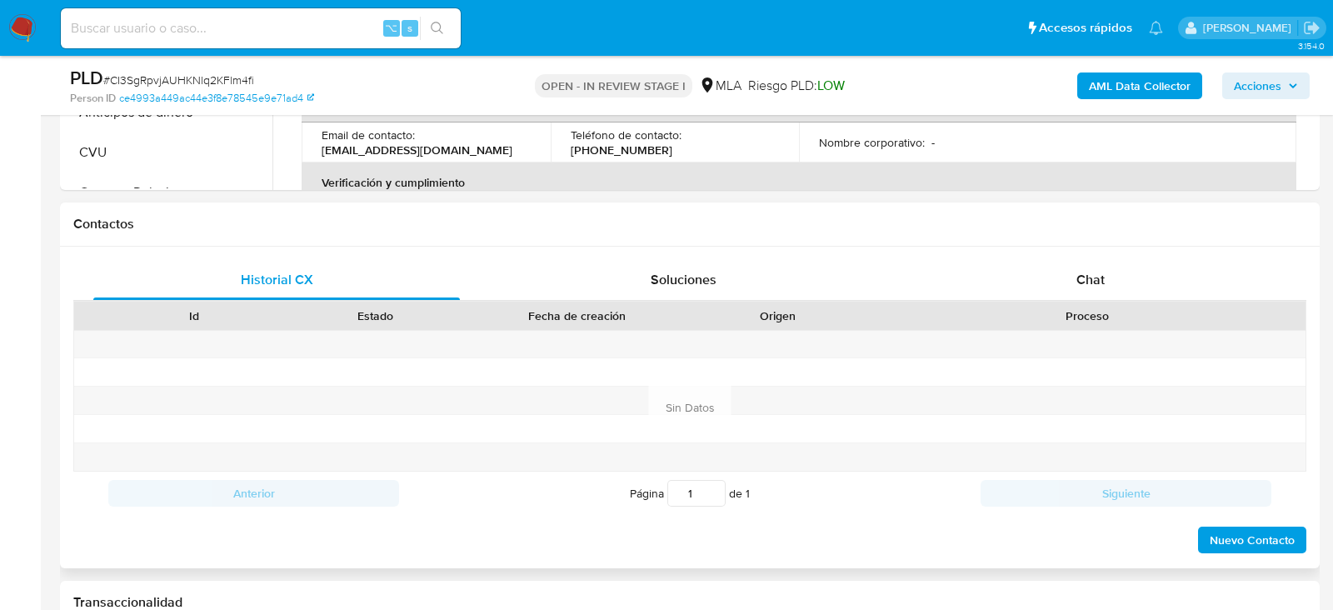
click at [1112, 240] on div "Contactos" at bounding box center [690, 224] width 1260 height 44
select select "10"
click at [1091, 289] on div "Chat" at bounding box center [1090, 280] width 367 height 40
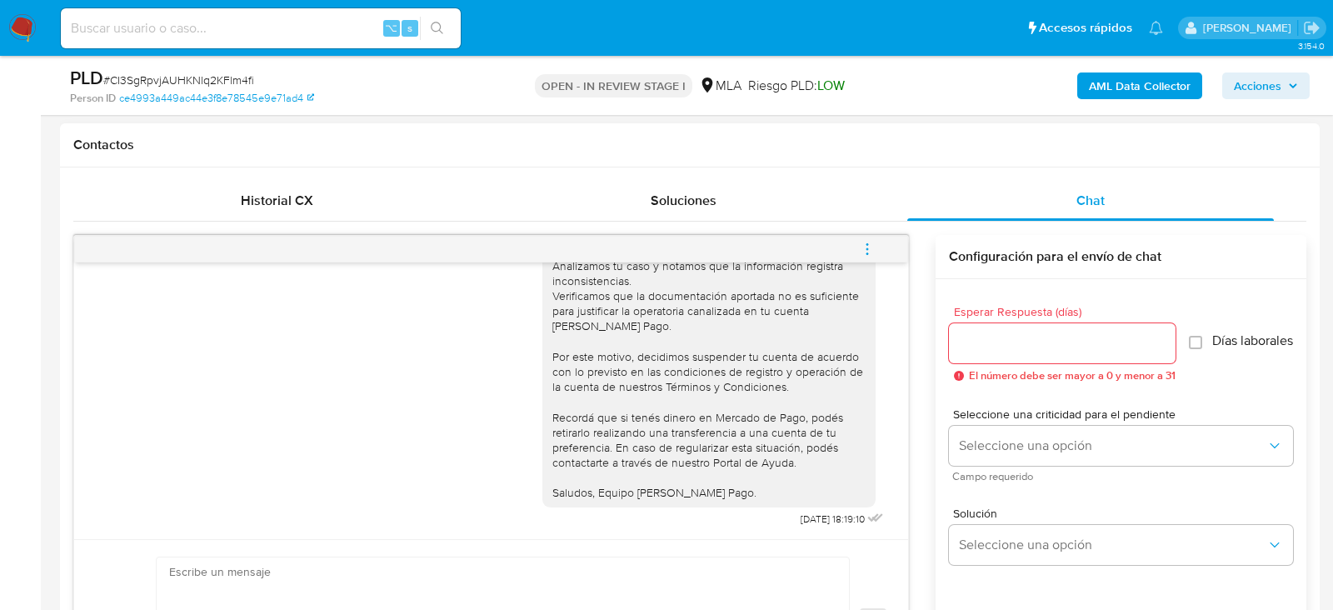
scroll to position [756, 0]
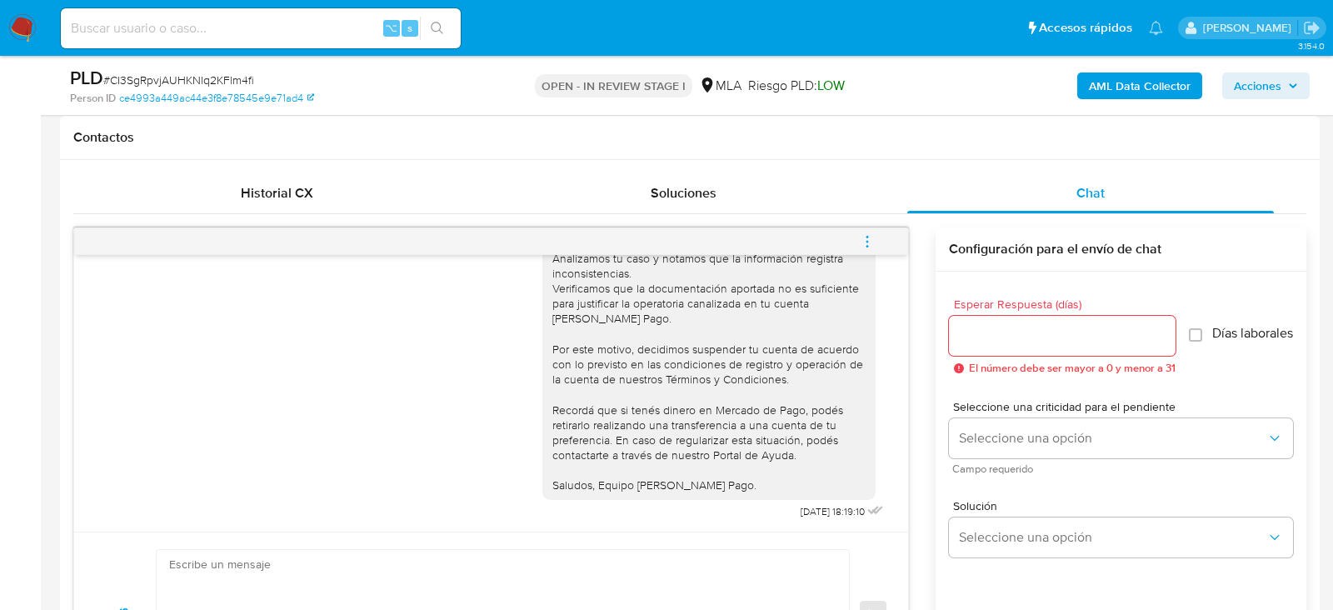
click at [872, 242] on icon "menu-action" at bounding box center [867, 241] width 15 height 15
click at [777, 208] on li "Cerrar conversación" at bounding box center [754, 207] width 171 height 30
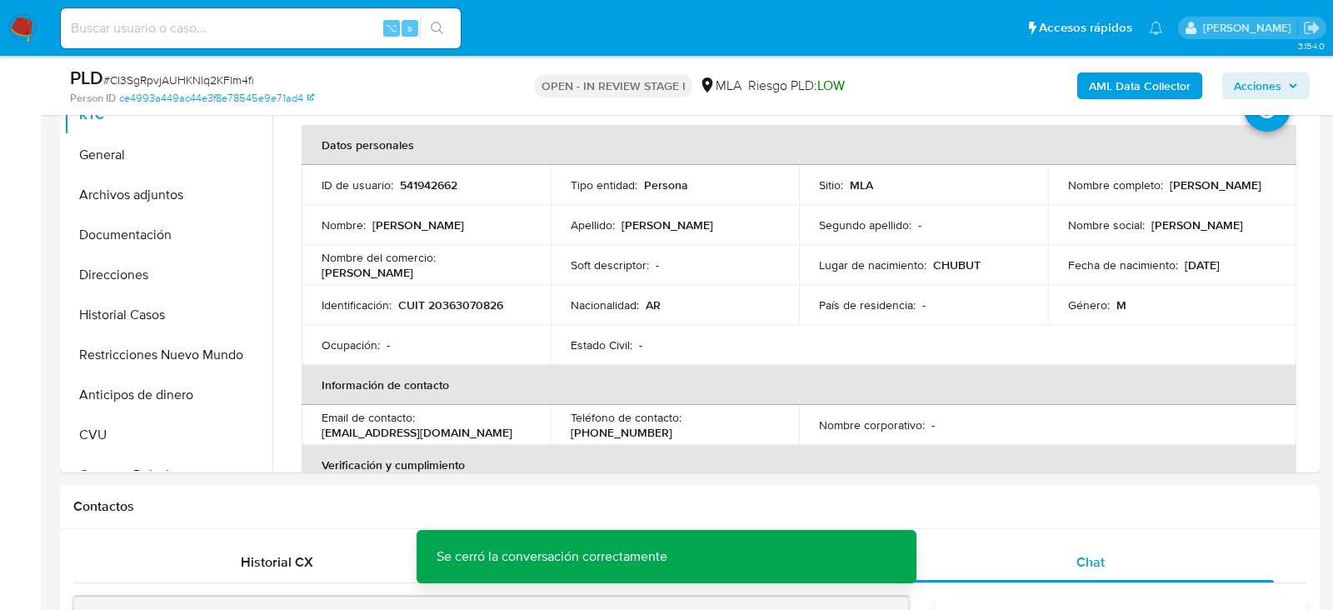
scroll to position [308, 0]
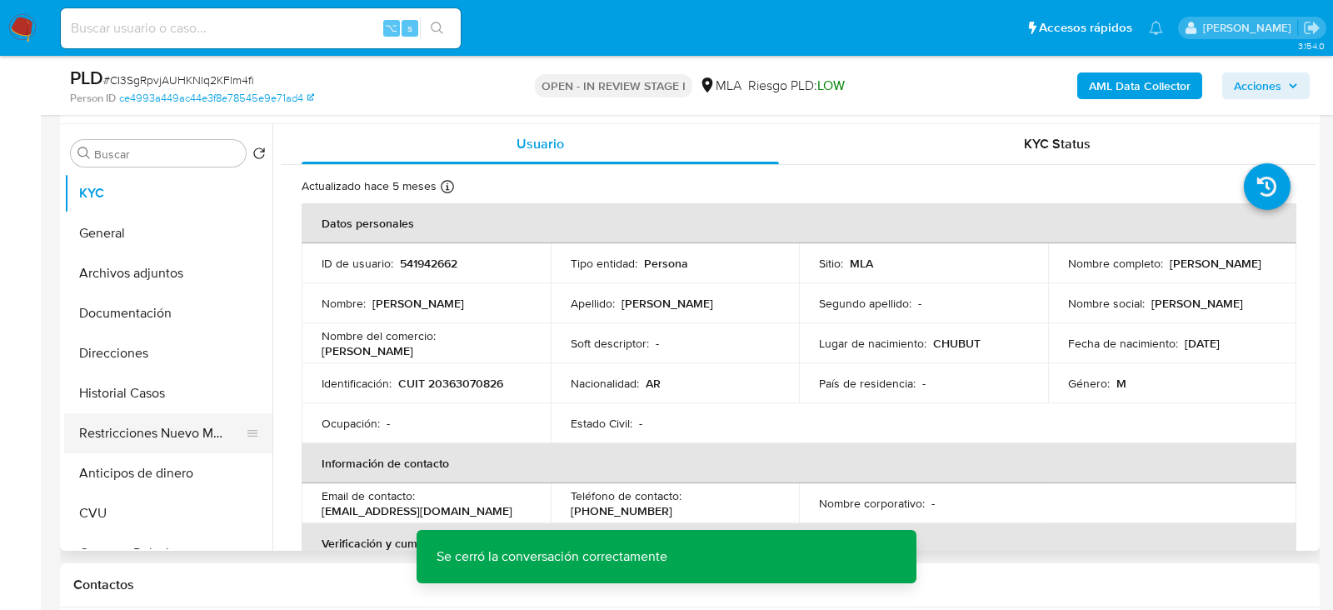
click at [105, 428] on button "Restricciones Nuevo Mundo" at bounding box center [161, 433] width 195 height 40
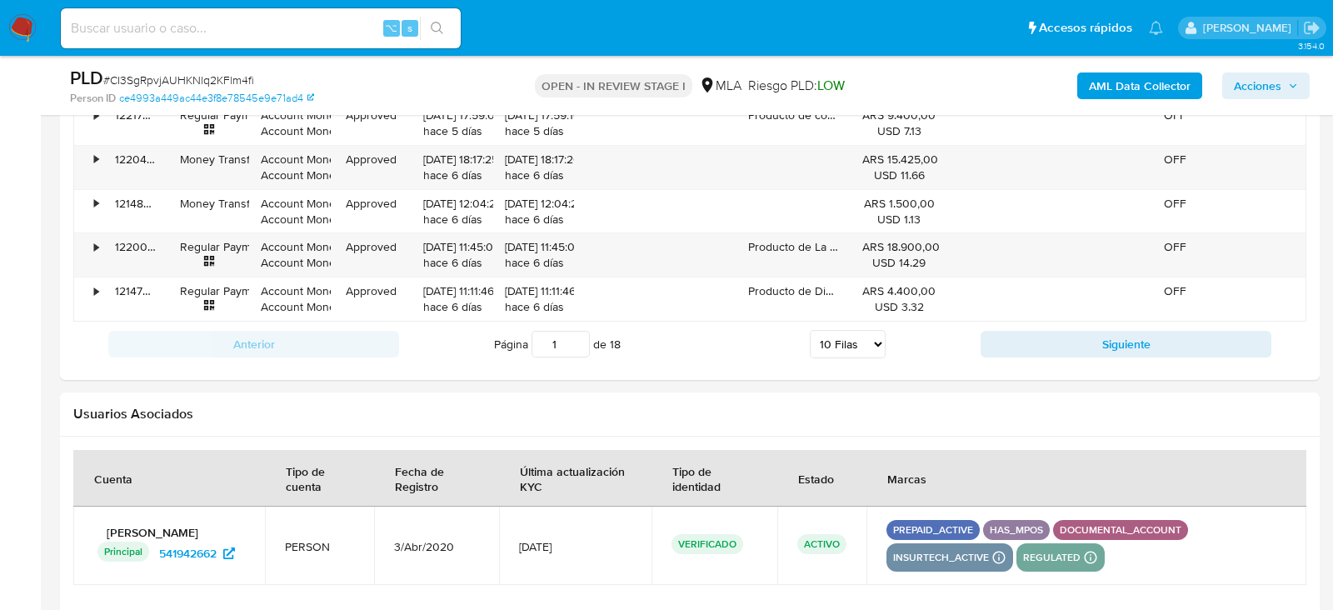
scroll to position [2958, 0]
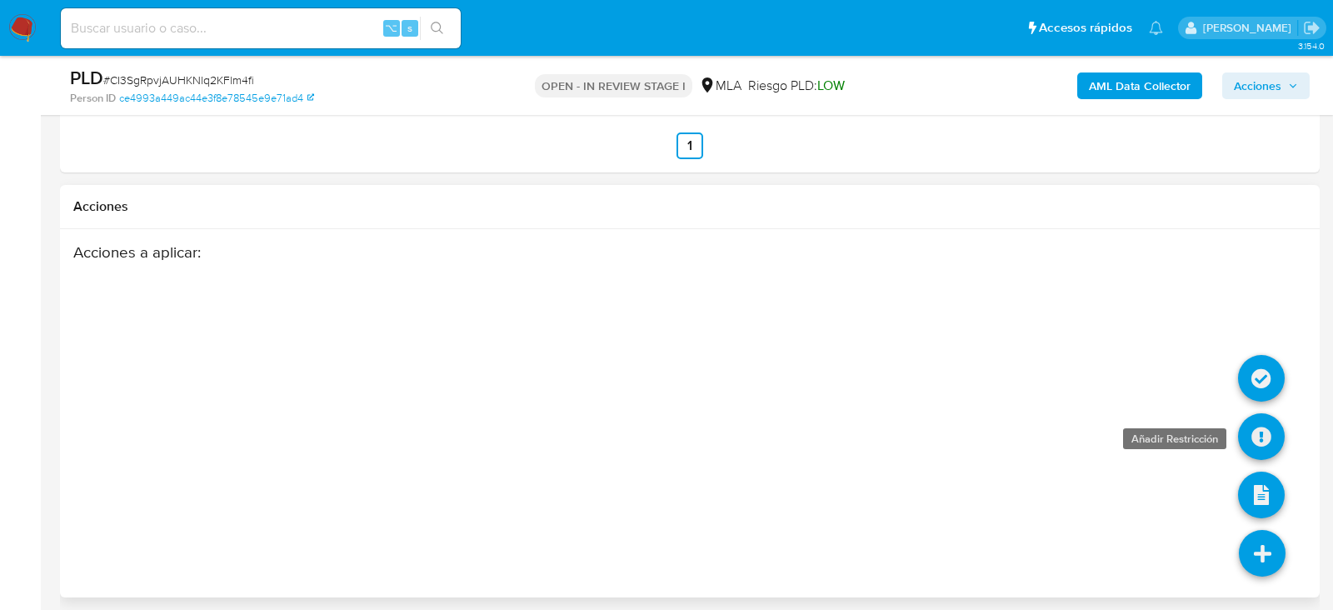
click at [1277, 422] on icon at bounding box center [1261, 436] width 47 height 47
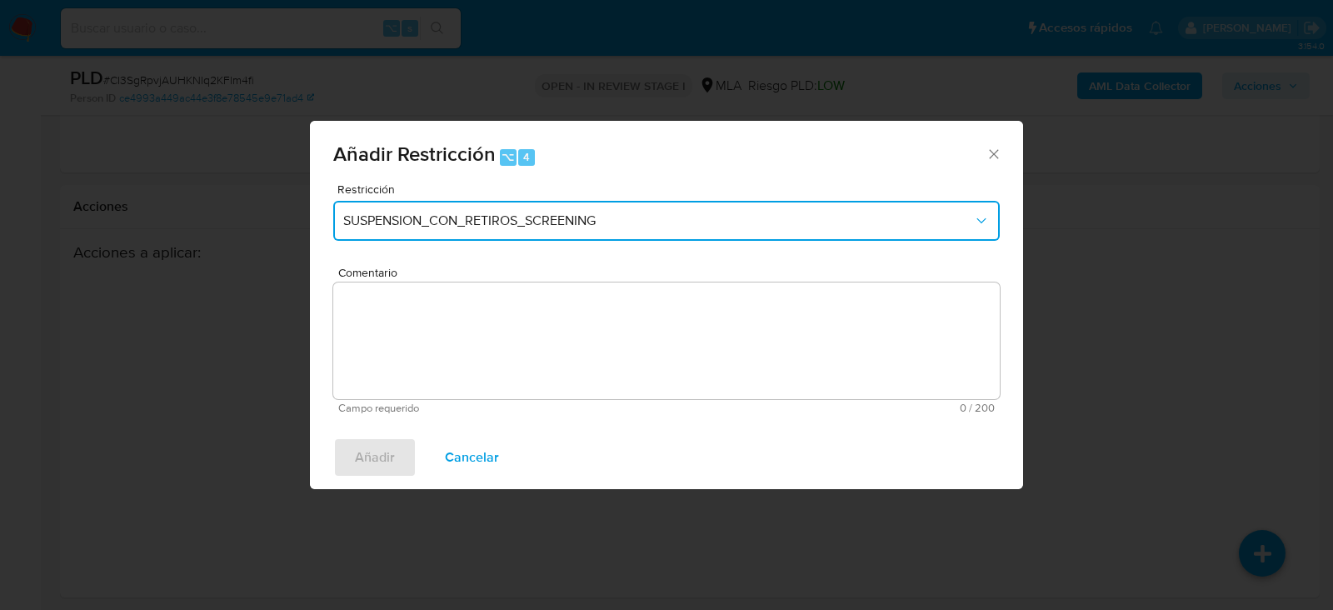
click at [419, 227] on span "SUSPENSION_CON_RETIROS_SCREENING" at bounding box center [658, 220] width 630 height 17
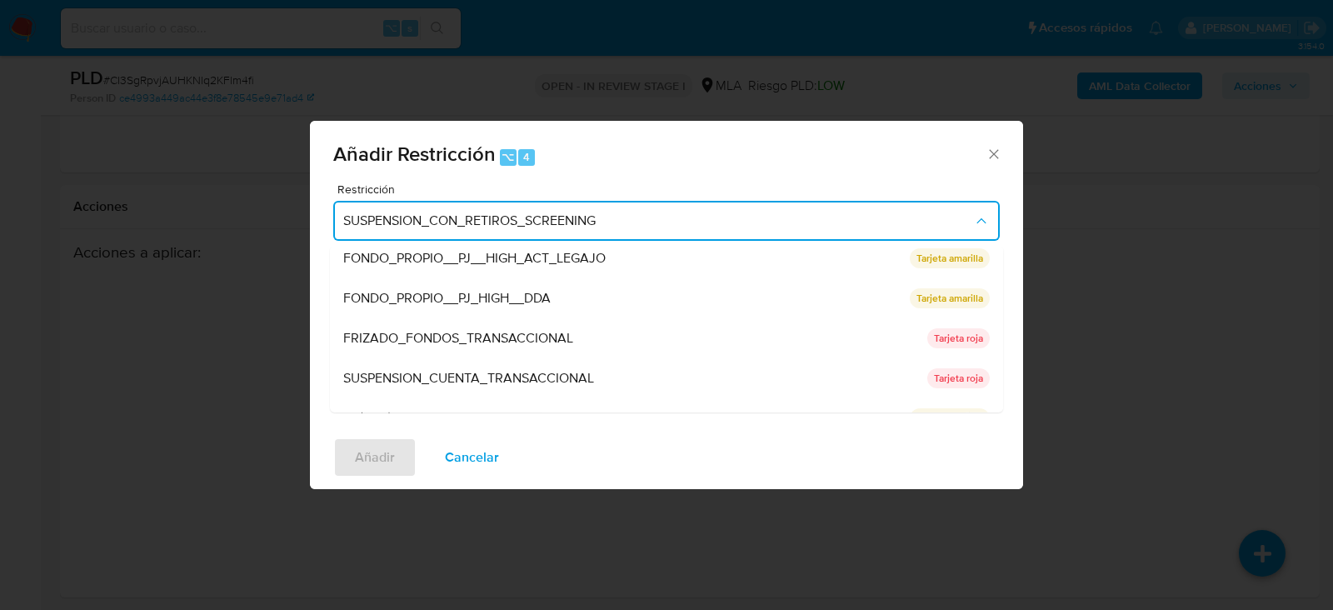
scroll to position [253, 0]
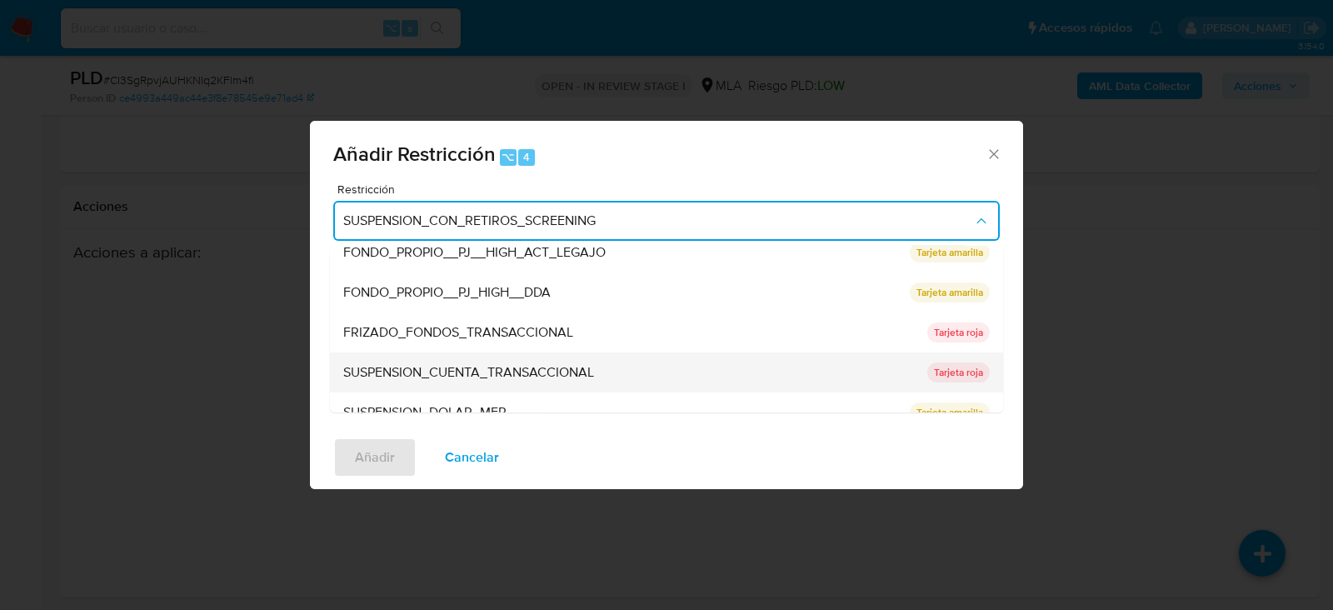
click at [420, 353] on div "SUSPENSION_CUENTA_TRANSACCIONAL" at bounding box center [630, 372] width 574 height 40
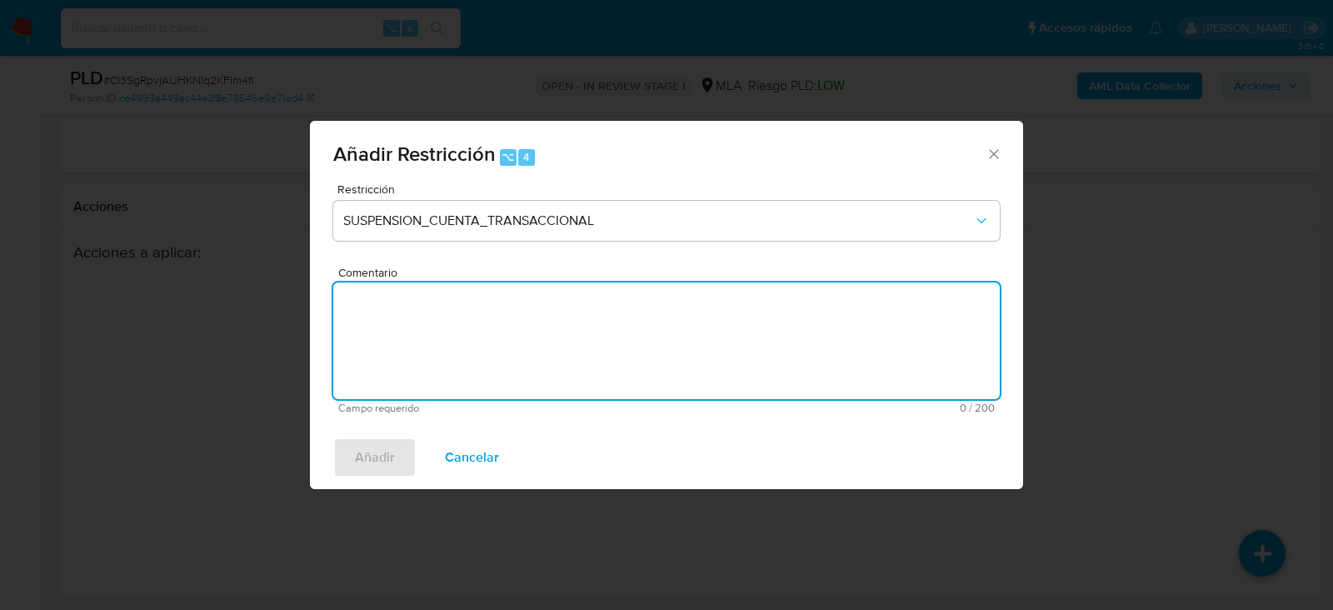
click at [418, 376] on textarea "Comentario" at bounding box center [666, 340] width 667 height 117
type textarea "aml"
click at [379, 452] on span "Añadir" at bounding box center [375, 457] width 40 height 37
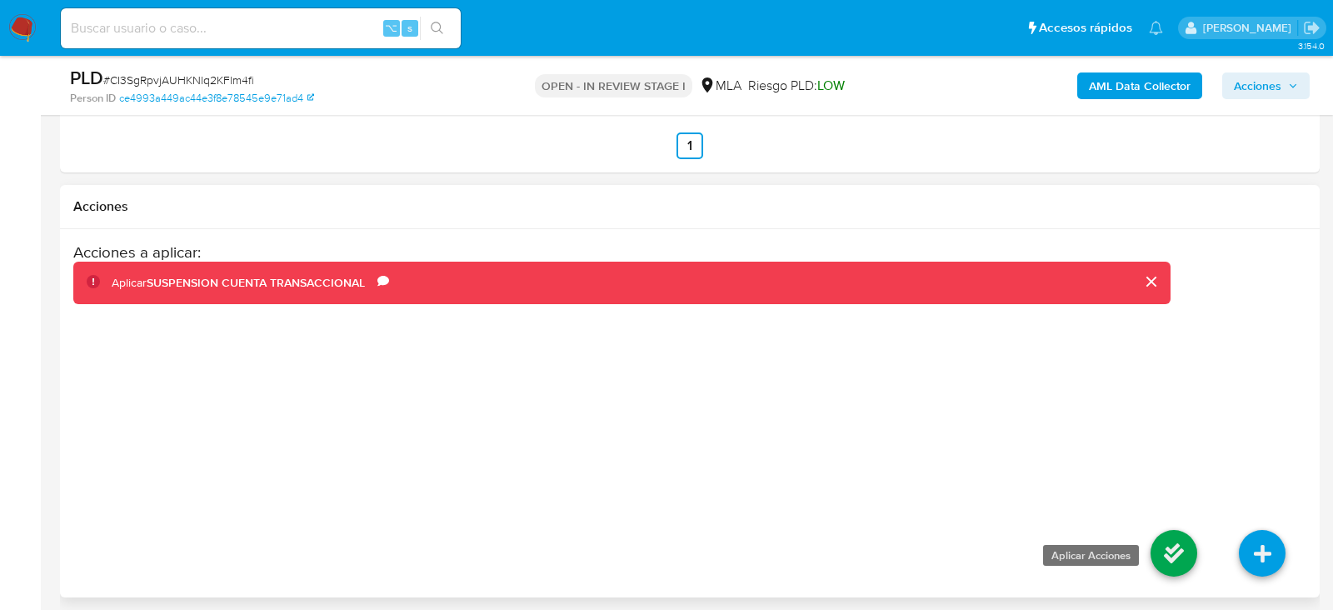
click at [1187, 547] on icon at bounding box center [1174, 553] width 47 height 47
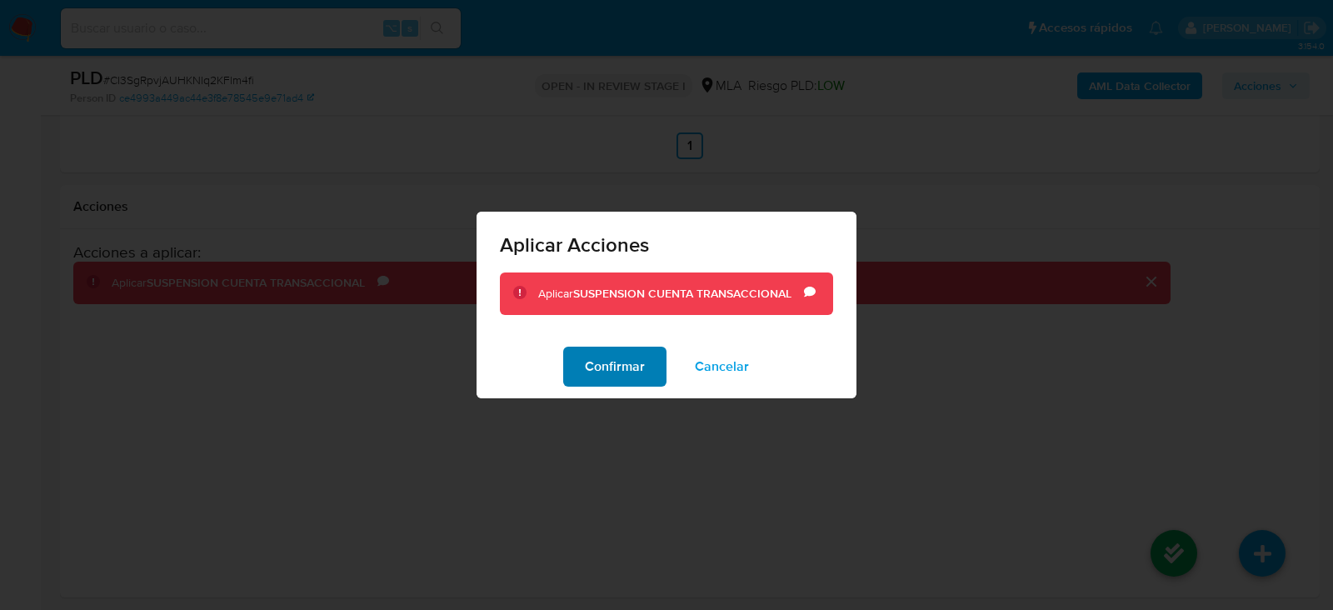
click at [604, 378] on span "Confirmar" at bounding box center [615, 366] width 60 height 37
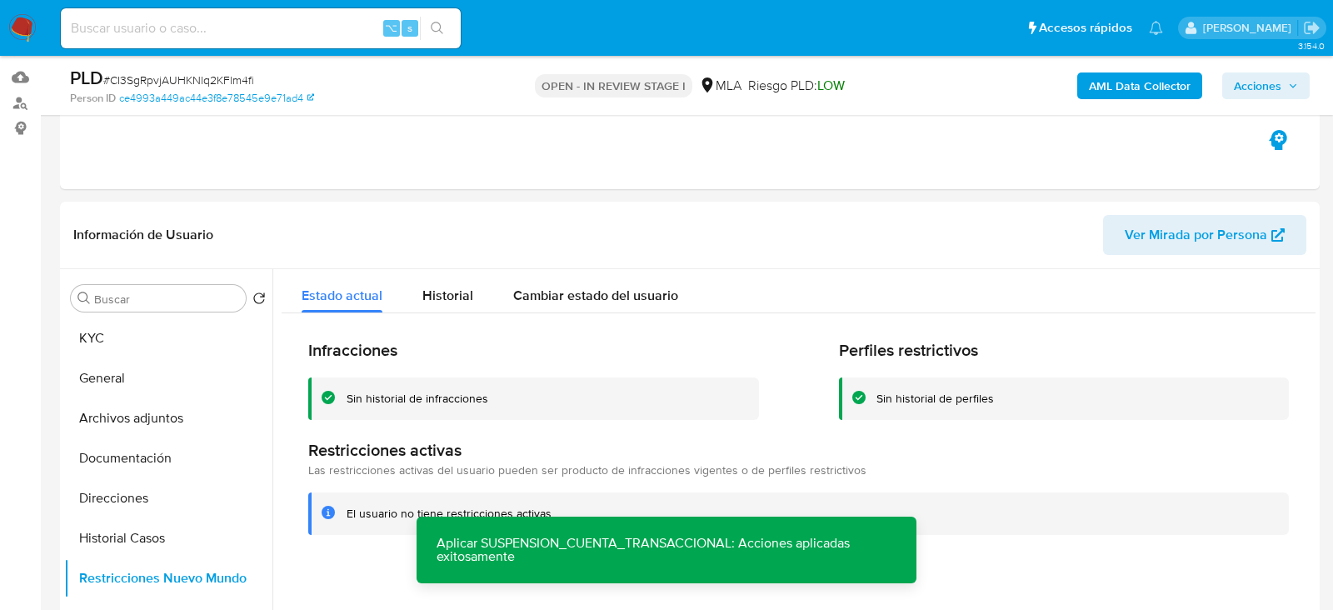
scroll to position [256, 0]
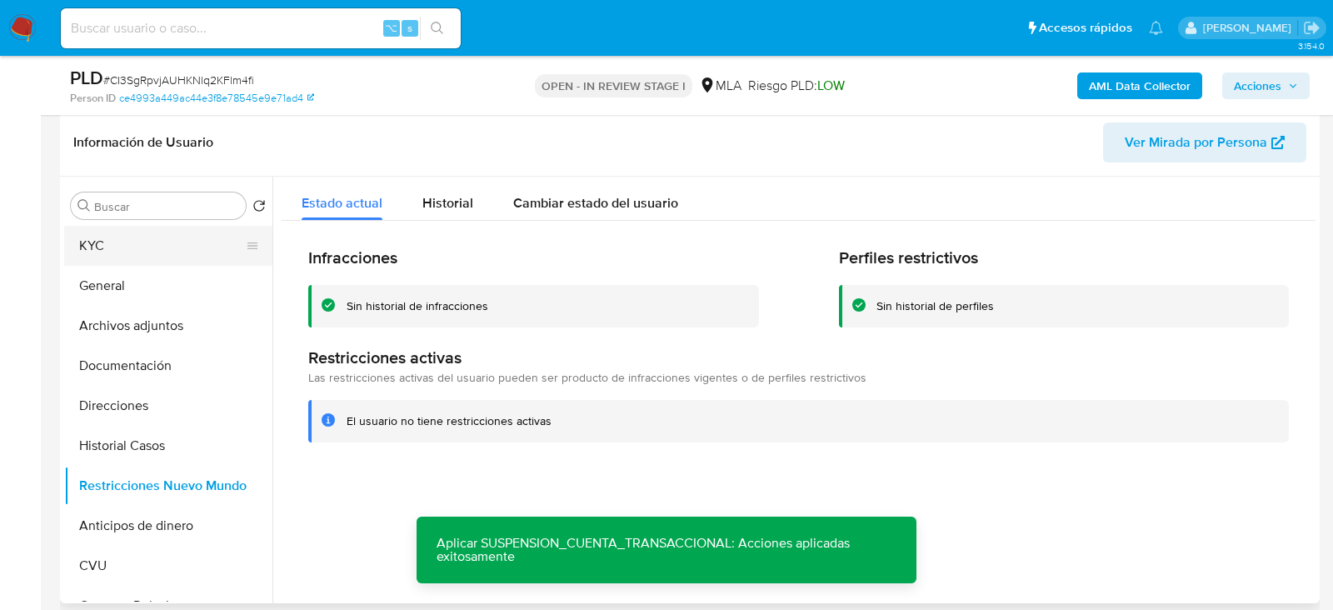
click at [74, 255] on button "KYC" at bounding box center [161, 246] width 195 height 40
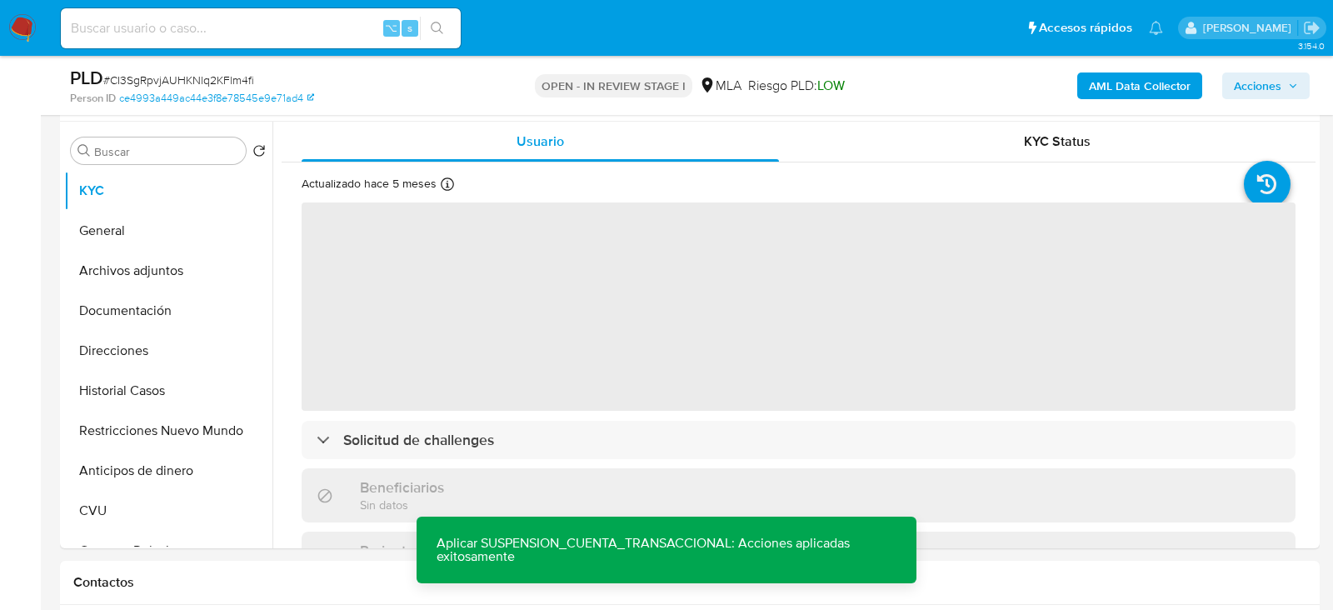
scroll to position [313, 0]
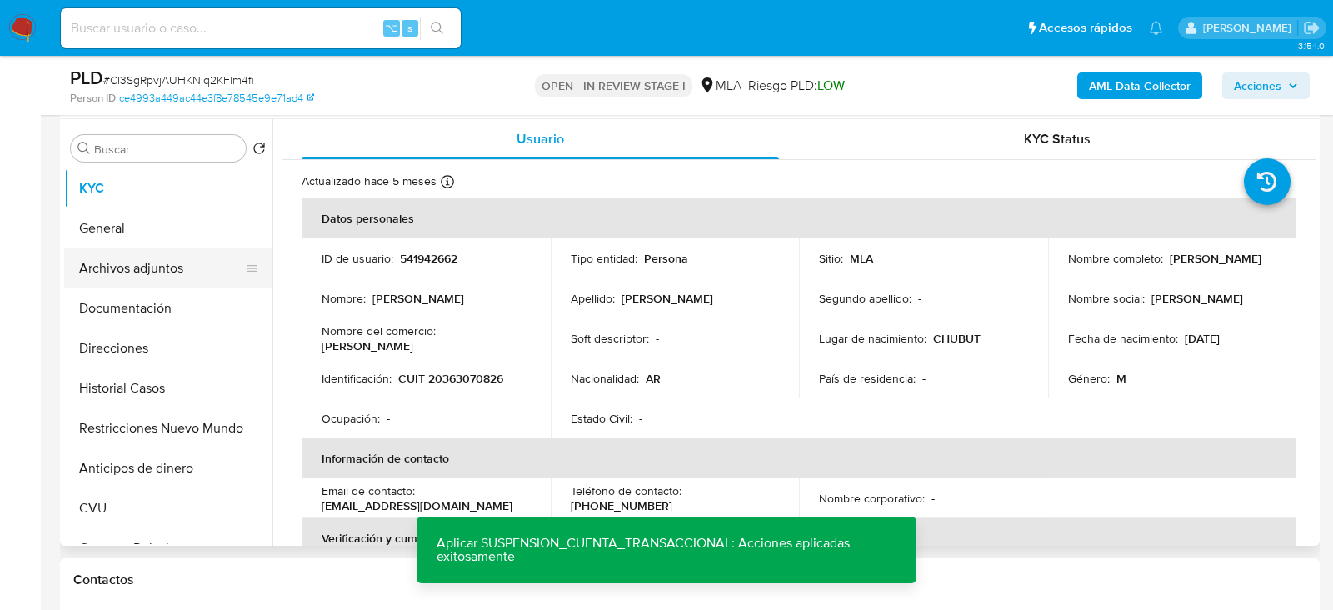
click at [112, 260] on button "Archivos adjuntos" at bounding box center [161, 268] width 195 height 40
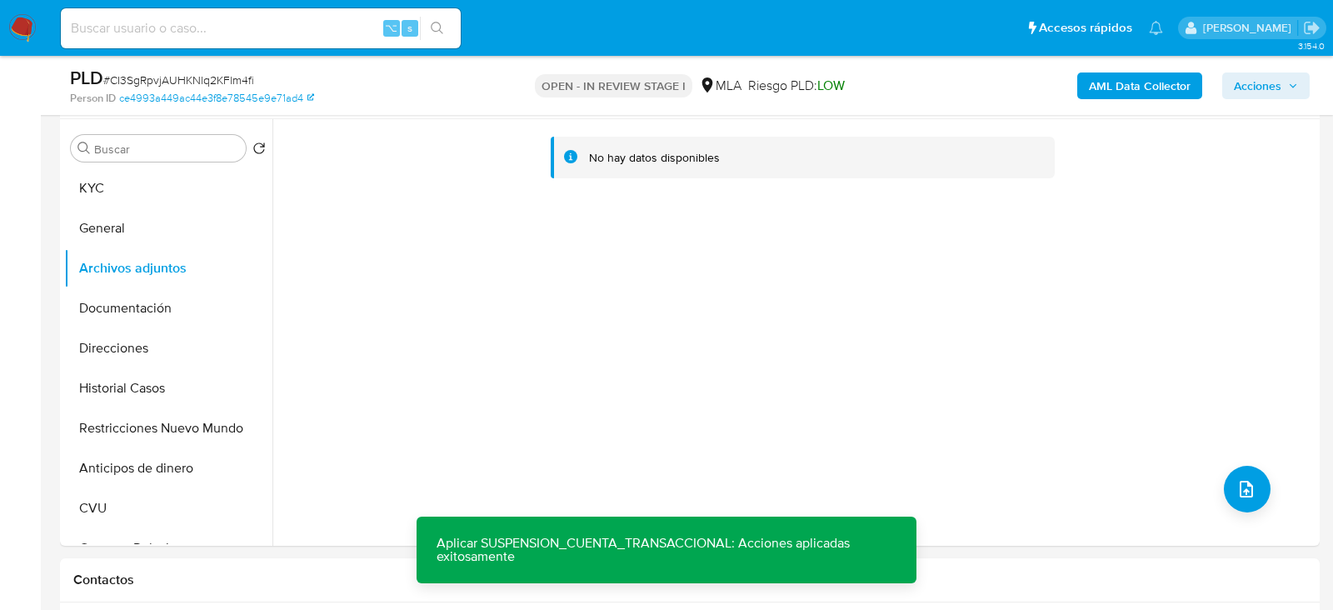
click at [1134, 81] on b "AML Data Collector" at bounding box center [1140, 85] width 102 height 27
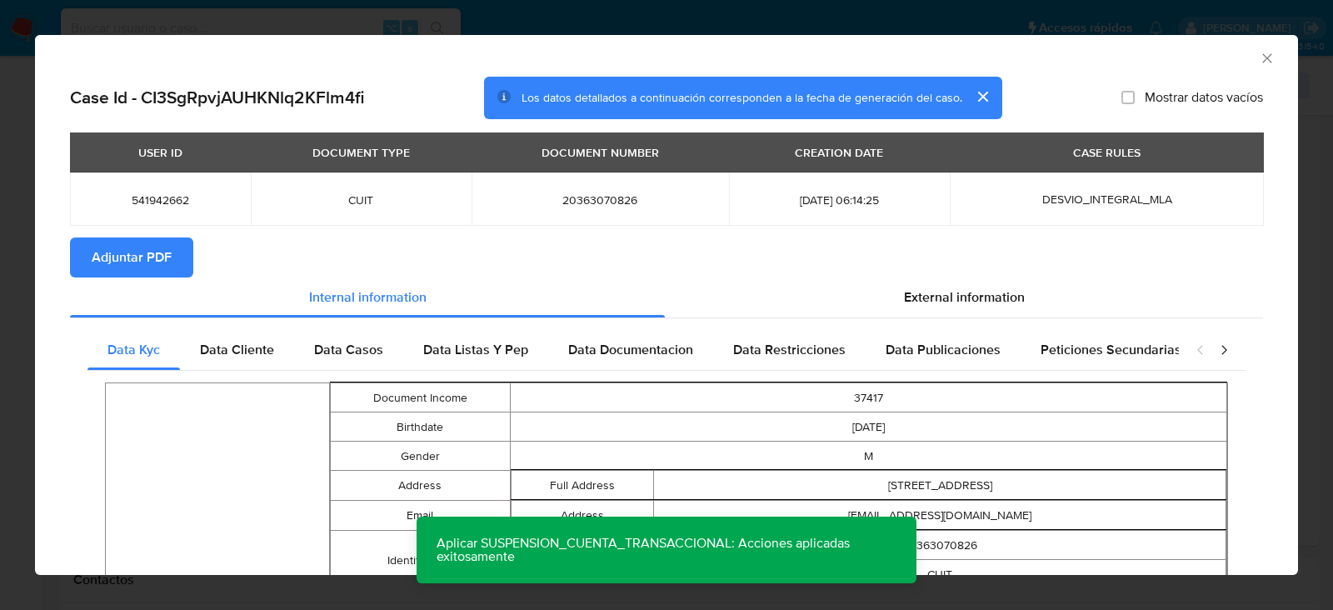
click at [135, 273] on span "Adjuntar PDF" at bounding box center [132, 257] width 80 height 37
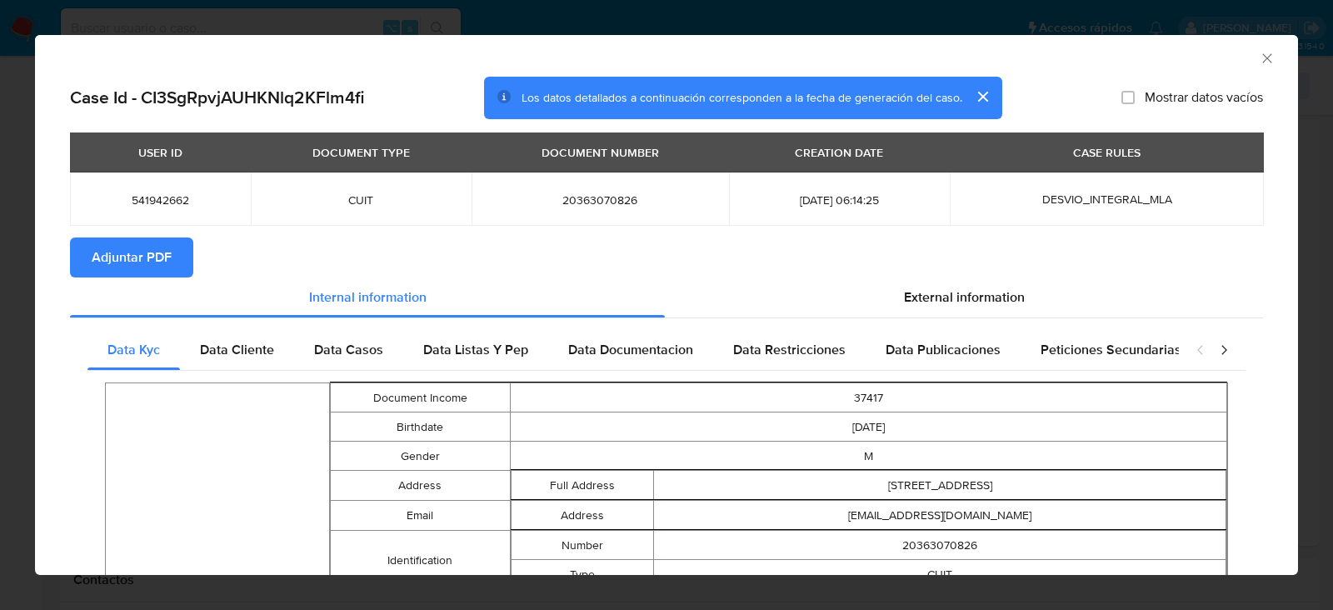
click at [1265, 59] on icon "Cerrar ventana" at bounding box center [1266, 57] width 9 height 9
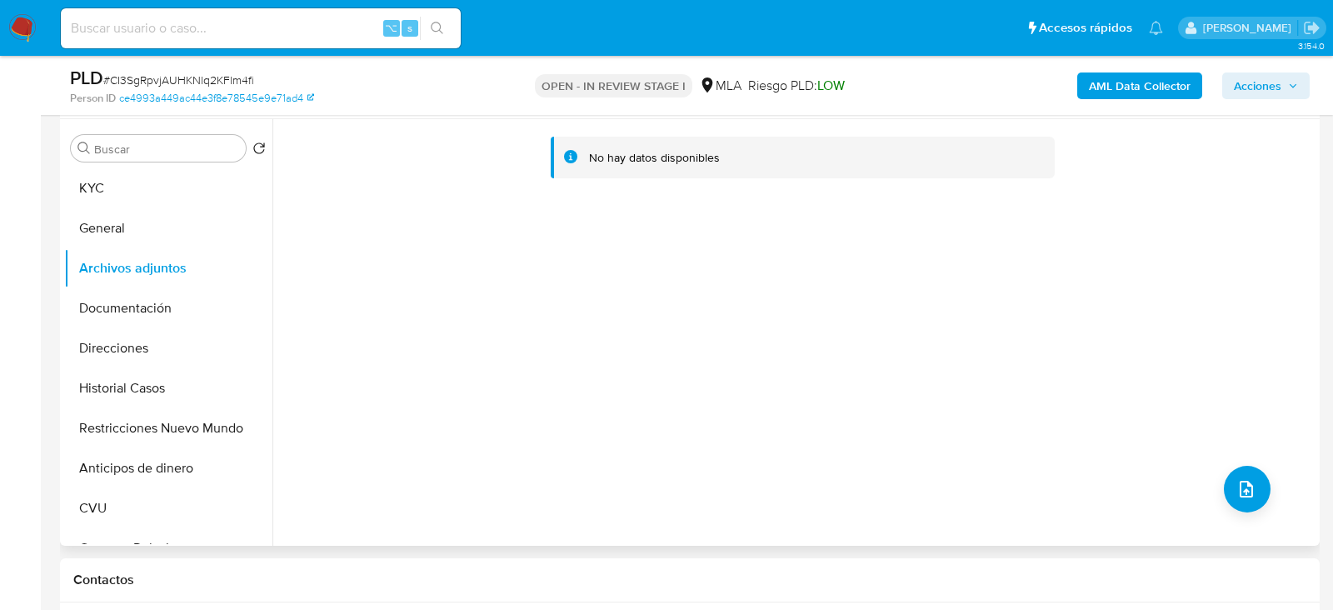
click at [724, 304] on div "No hay datos disponibles" at bounding box center [793, 332] width 1043 height 427
click at [175, 248] on button "Archivos adjuntos" at bounding box center [161, 268] width 195 height 40
click at [171, 238] on button "General" at bounding box center [161, 228] width 195 height 40
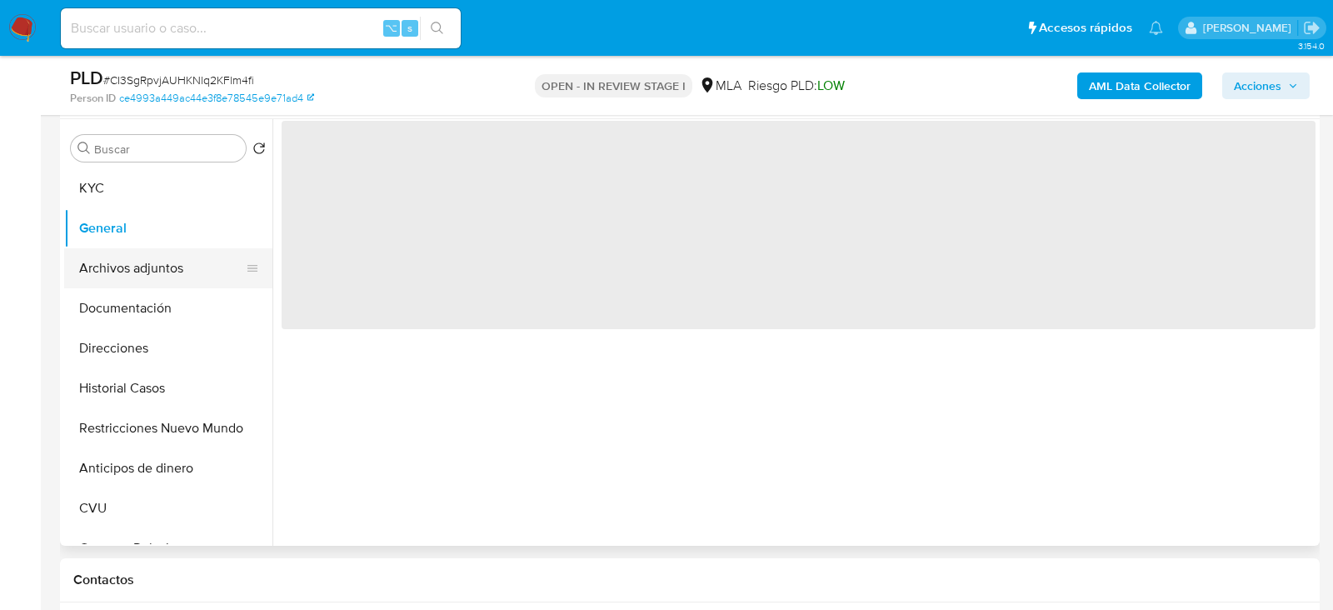
click at [171, 262] on button "Archivos adjuntos" at bounding box center [161, 268] width 195 height 40
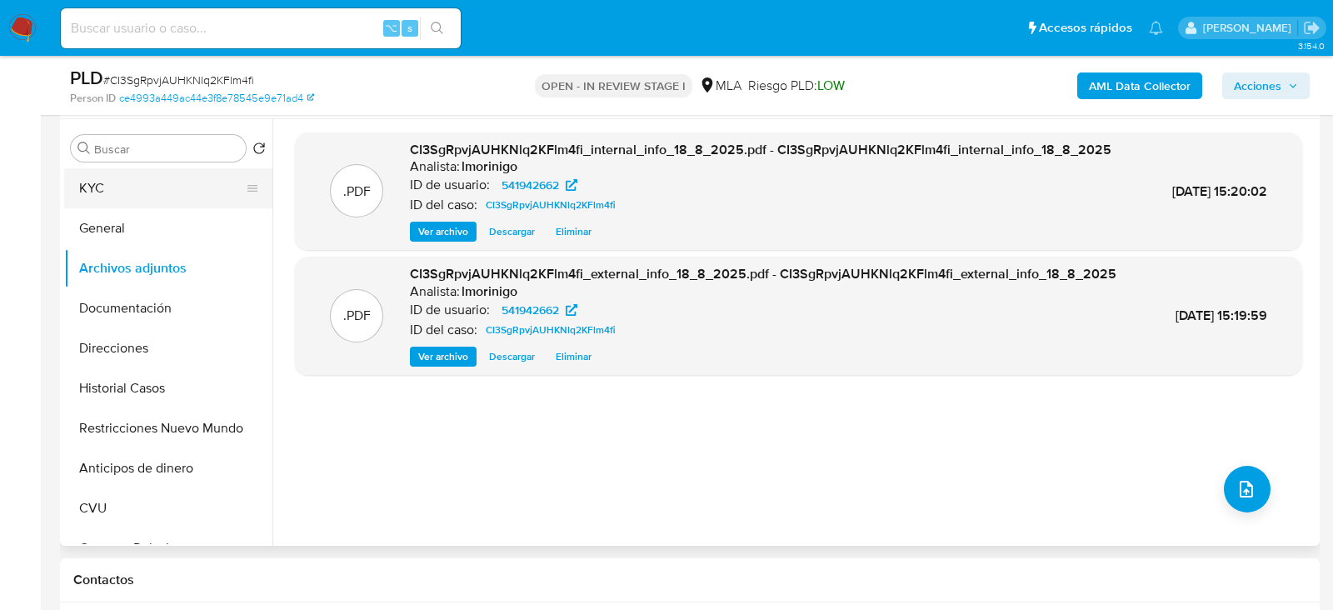
click at [163, 198] on button "KYC" at bounding box center [161, 188] width 195 height 40
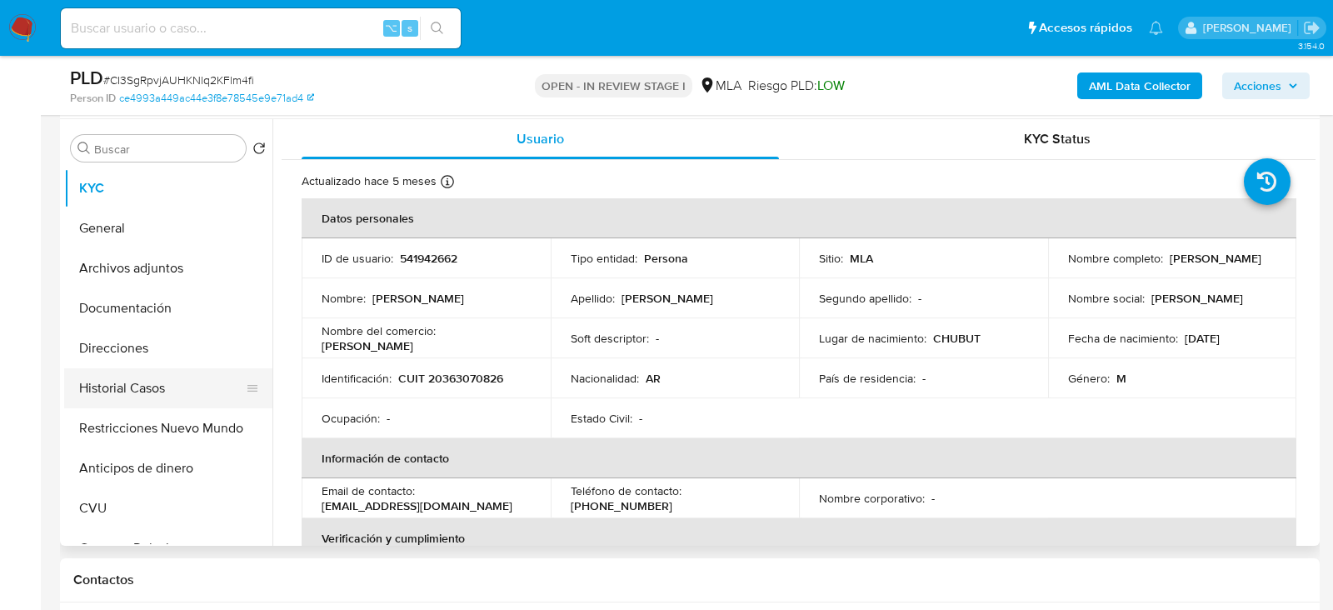
click at [131, 381] on button "Historial Casos" at bounding box center [161, 388] width 195 height 40
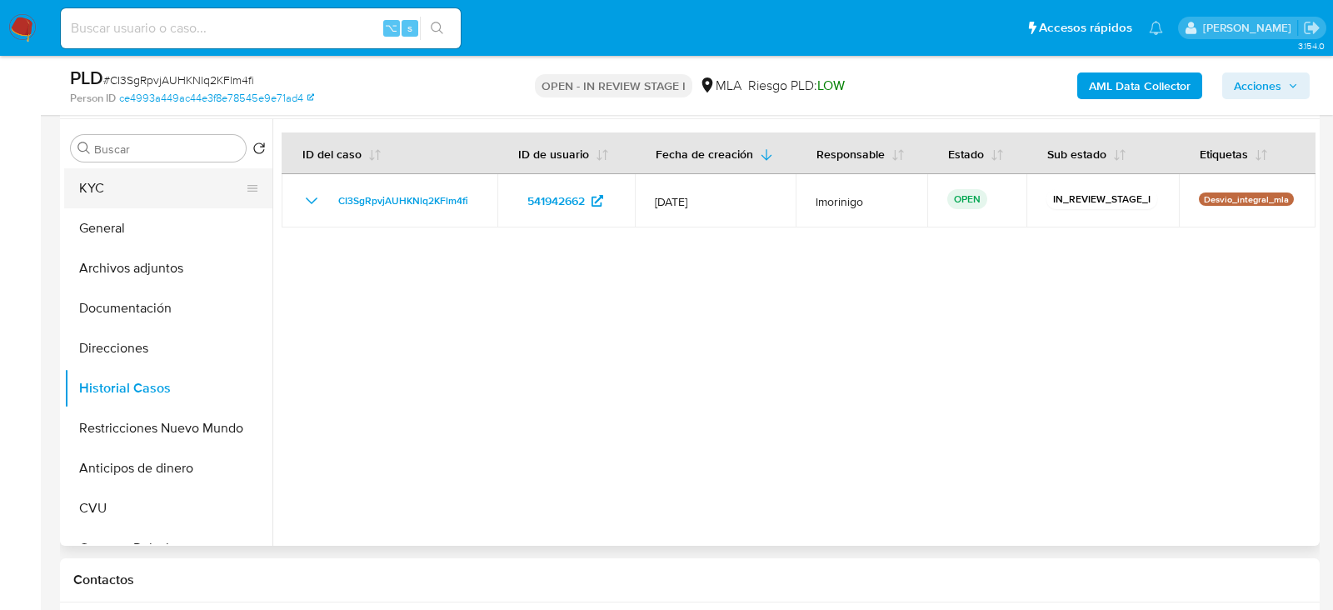
click at [119, 187] on button "KYC" at bounding box center [161, 188] width 195 height 40
